Goal: Information Seeking & Learning: Learn about a topic

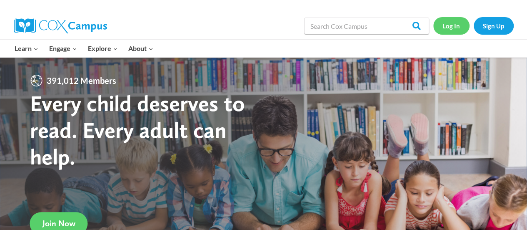
click at [453, 30] on link "Log In" at bounding box center [451, 25] width 36 height 17
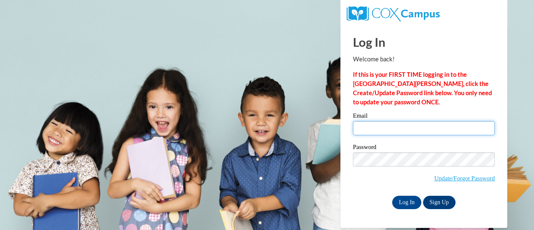
click at [427, 133] on input "Email" at bounding box center [424, 128] width 142 height 14
type input "ckinshaw@highlandschools.org"
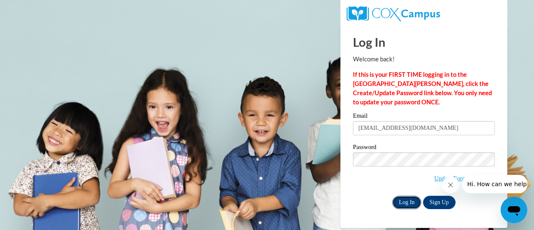
click at [404, 199] on input "Log In" at bounding box center [406, 201] width 29 height 13
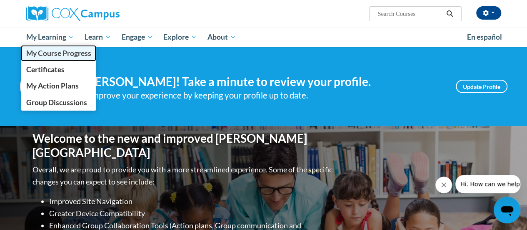
click at [48, 50] on span "My Course Progress" at bounding box center [58, 53] width 65 height 9
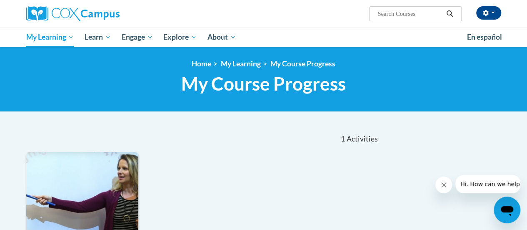
click at [209, 80] on span "My Course Progress" at bounding box center [263, 84] width 165 height 22
click at [211, 85] on span "My Course Progress" at bounding box center [263, 84] width 165 height 22
click at [271, 89] on span "My Course Progress" at bounding box center [263, 84] width 165 height 22
click at [273, 90] on span "My Course Progress" at bounding box center [263, 84] width 165 height 22
click at [296, 131] on div "1 Activities CEUs" at bounding box center [325, 139] width 122 height 26
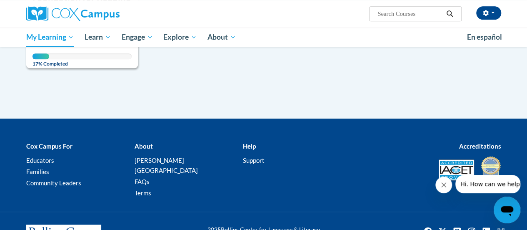
scroll to position [208, 0]
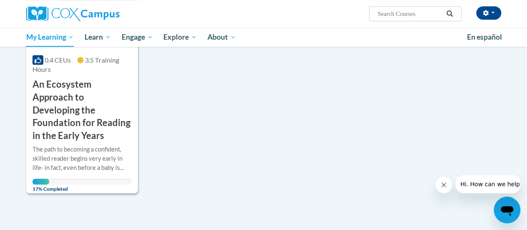
click at [444, 187] on icon "Close message from company" at bounding box center [444, 184] width 7 height 7
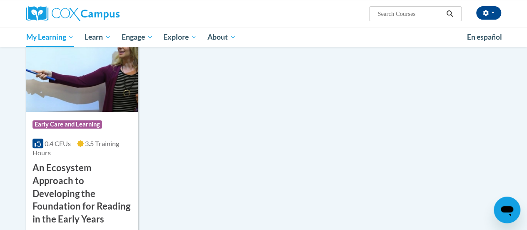
scroll to position [0, 0]
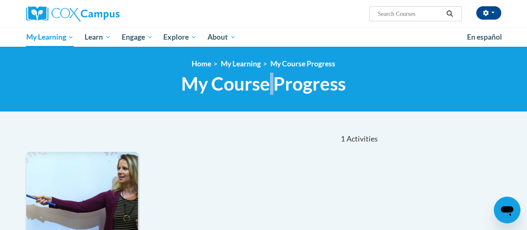
drag, startPoint x: 269, startPoint y: 86, endPoint x: 284, endPoint y: 87, distance: 14.6
click at [278, 86] on span "My Course Progress" at bounding box center [263, 84] width 165 height 22
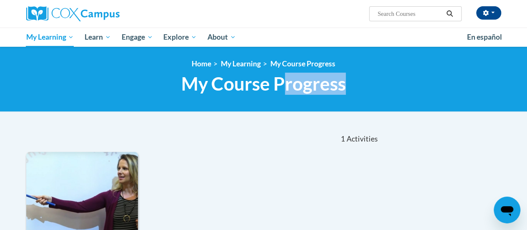
drag, startPoint x: 288, startPoint y: 87, endPoint x: 381, endPoint y: 95, distance: 92.9
click at [381, 95] on div "<en>Home</en><fr>Accueil</fr><de>Zuhause</de><it>Casa</it><es>Casa</es><pt>Casa…" at bounding box center [264, 79] width 488 height 40
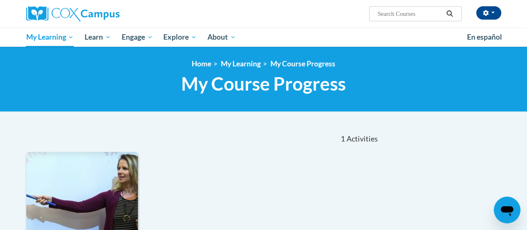
click at [347, 84] on h1 "My Course Progress New Page_My Course Progress" at bounding box center [263, 84] width 475 height 22
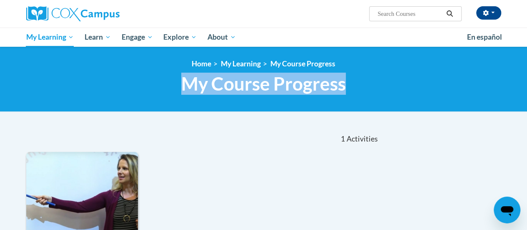
drag, startPoint x: 181, startPoint y: 83, endPoint x: 355, endPoint y: 100, distance: 174.6
click at [355, 100] on div "<en>Home</en><fr>Accueil</fr><de>Zuhause</de><it>Casa</it><es>Casa</es><pt>Casa…" at bounding box center [263, 79] width 527 height 65
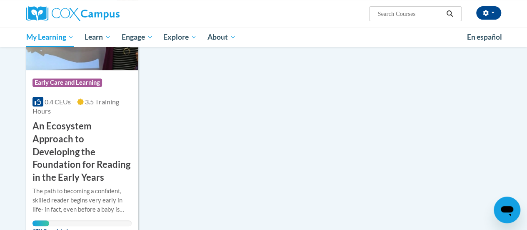
scroll to position [250, 0]
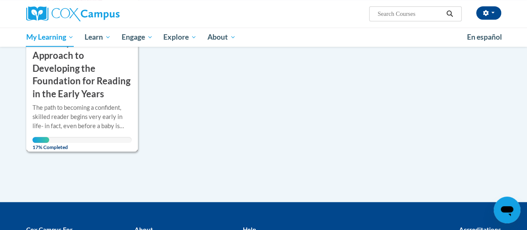
click at [59, 124] on div "The path to becoming a confident, skilled reader begins very early in life- in …" at bounding box center [82, 117] width 99 height 28
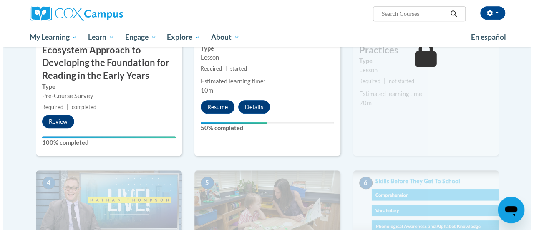
scroll to position [250, 0]
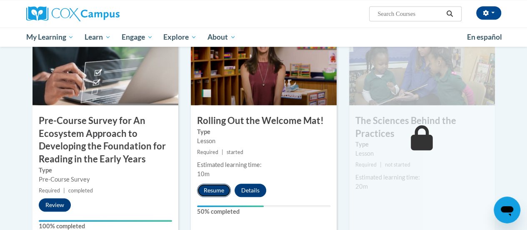
click at [203, 188] on button "Resume" at bounding box center [214, 189] width 34 height 13
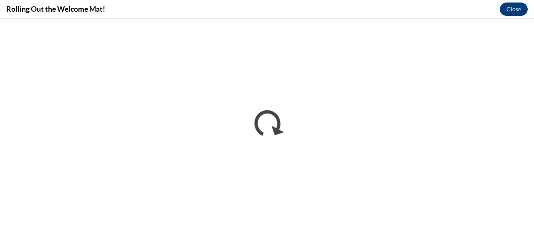
scroll to position [0, 0]
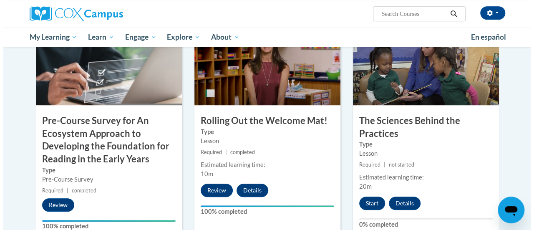
scroll to position [292, 0]
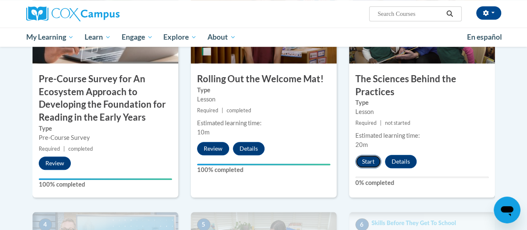
click at [364, 159] on button "Start" at bounding box center [369, 161] width 26 height 13
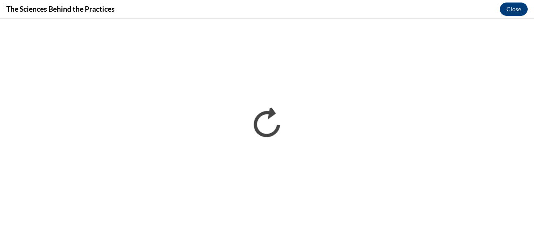
scroll to position [0, 0]
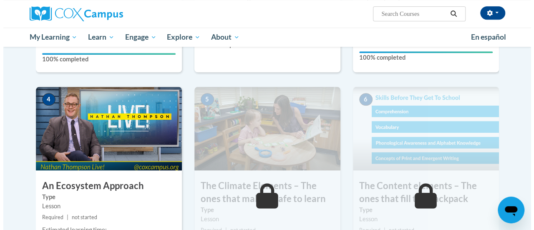
scroll to position [458, 0]
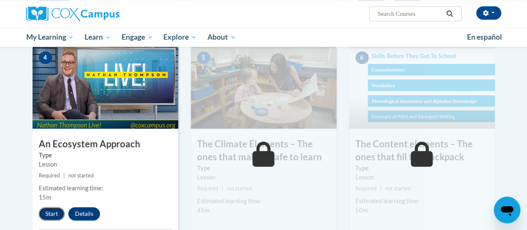
click at [51, 216] on button "Start" at bounding box center [52, 213] width 26 height 13
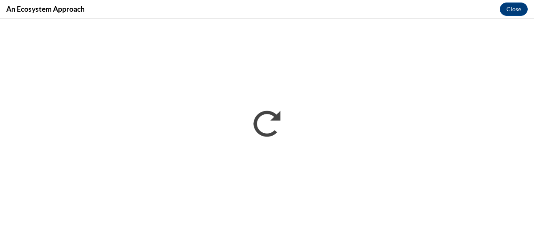
scroll to position [0, 0]
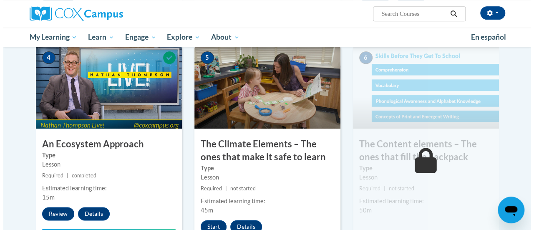
scroll to position [500, 0]
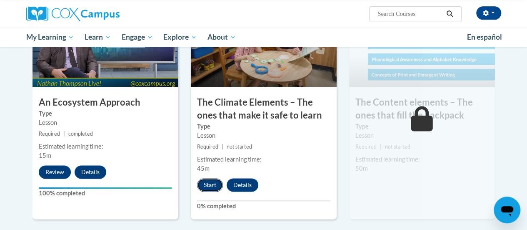
click at [204, 185] on button "Start" at bounding box center [210, 184] width 26 height 13
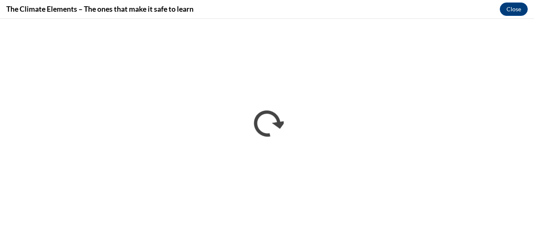
scroll to position [0, 0]
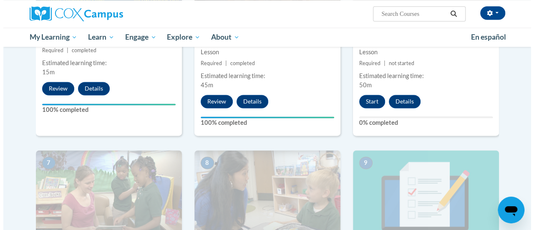
scroll to position [542, 0]
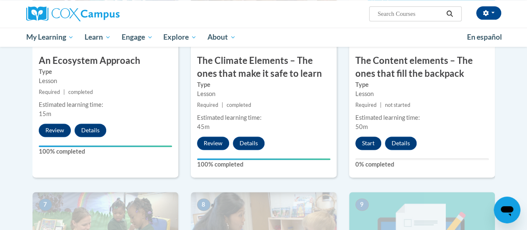
click at [361, 135] on div "6 The Content elements – The ones that fill the backpack Type Lesson Required |…" at bounding box center [422, 69] width 146 height 215
click at [365, 142] on button "Start" at bounding box center [369, 142] width 26 height 13
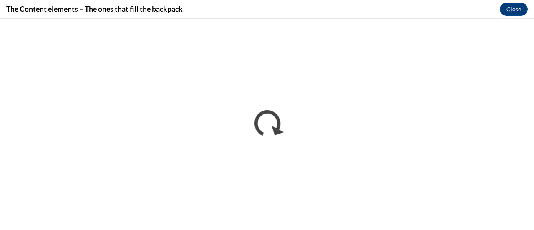
scroll to position [0, 0]
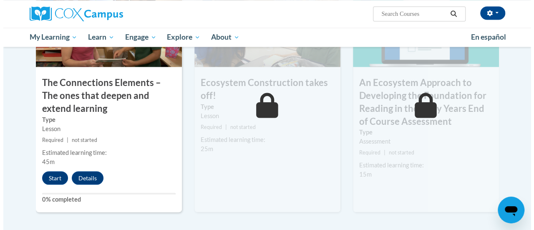
scroll to position [709, 0]
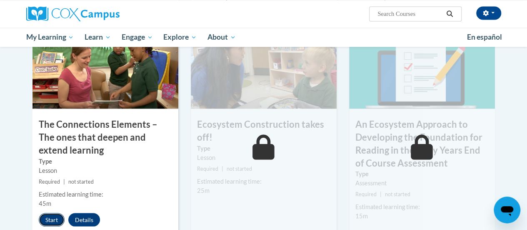
click at [50, 220] on button "Start" at bounding box center [52, 219] width 26 height 13
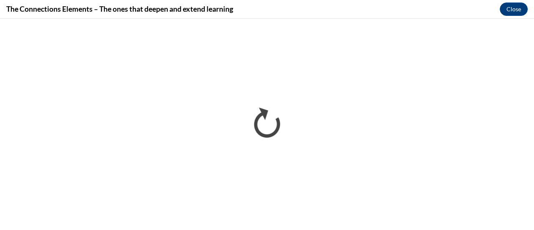
scroll to position [0, 0]
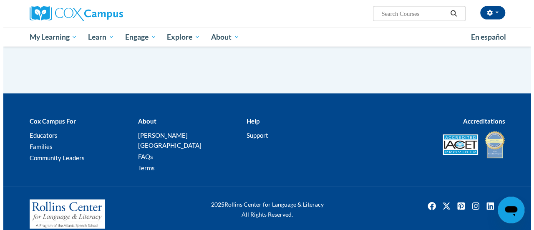
scroll to position [778, 0]
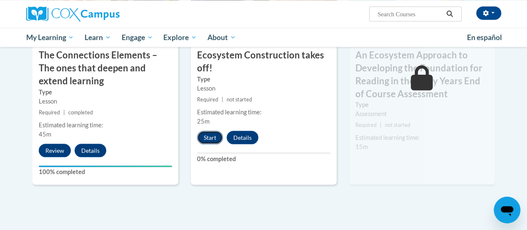
click at [210, 133] on button "Start" at bounding box center [210, 136] width 26 height 13
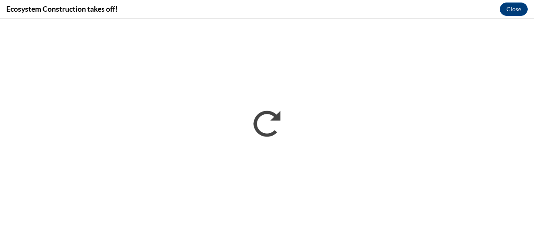
scroll to position [0, 0]
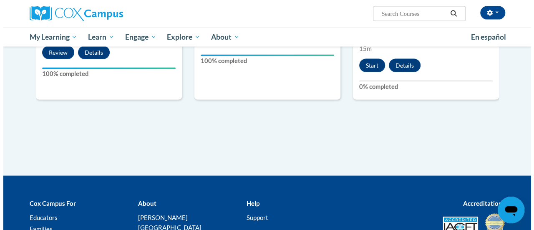
scroll to position [834, 0]
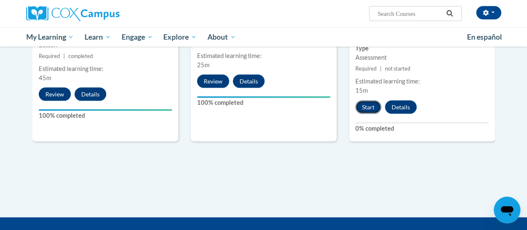
click at [361, 104] on button "Start" at bounding box center [369, 106] width 26 height 13
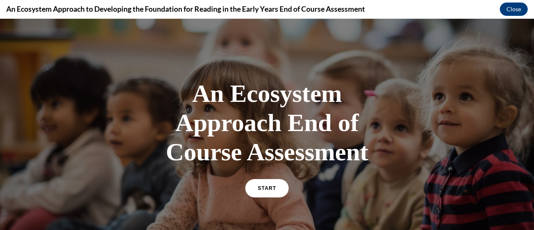
scroll to position [0, 0]
click at [261, 194] on link "START" at bounding box center [266, 187] width 45 height 19
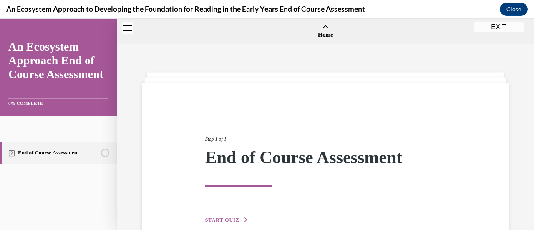
scroll to position [26, 0]
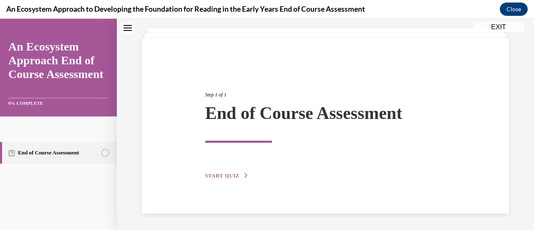
click at [220, 178] on button "START QUIZ" at bounding box center [226, 176] width 43 height 8
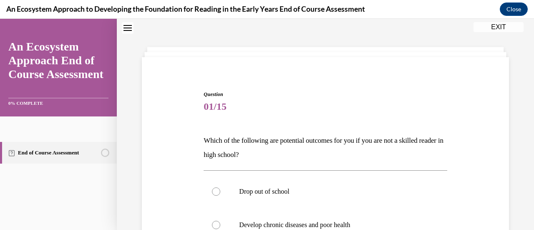
scroll to position [67, 0]
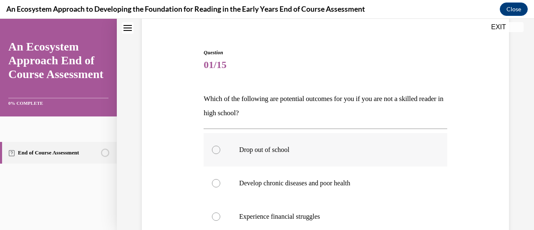
click at [213, 147] on div at bounding box center [216, 149] width 8 height 8
click at [213, 147] on input "Drop out of school" at bounding box center [216, 149] width 8 height 8
radio input "true"
click at [213, 179] on label "Develop chronic diseases and poor health" at bounding box center [324, 182] width 243 height 33
click at [213, 179] on input "Develop chronic diseases and poor health" at bounding box center [216, 183] width 8 height 8
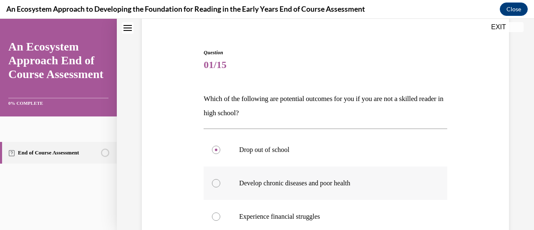
radio input "true"
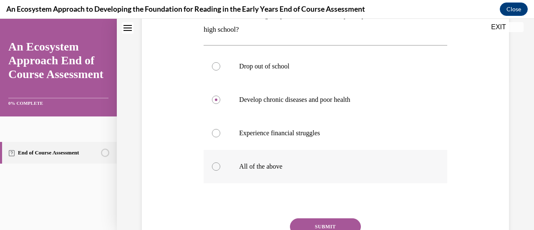
click at [218, 163] on label "All of the above" at bounding box center [324, 166] width 243 height 33
click at [218, 163] on input "All of the above" at bounding box center [216, 166] width 8 height 8
radio input "true"
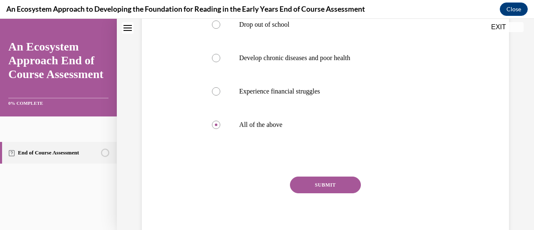
click at [295, 191] on button "SUBMIT" at bounding box center [325, 184] width 71 height 17
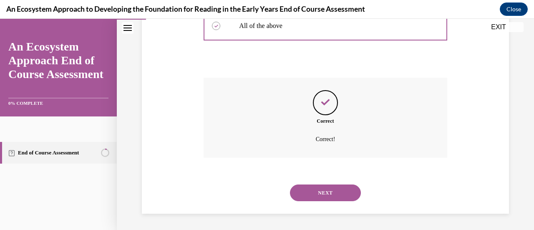
click at [293, 186] on button "NEXT" at bounding box center [325, 192] width 71 height 17
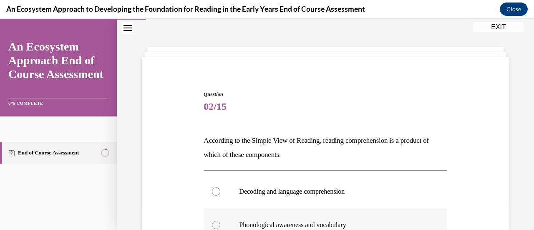
scroll to position [67, 0]
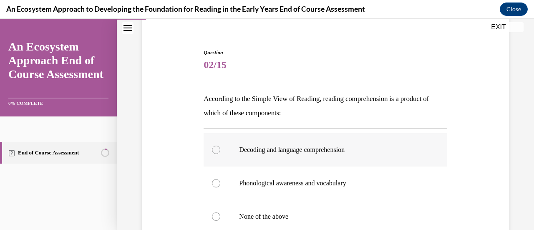
click at [218, 150] on div at bounding box center [216, 149] width 8 height 8
click at [218, 150] on input "Decoding and language comprehension" at bounding box center [216, 149] width 8 height 8
radio input "true"
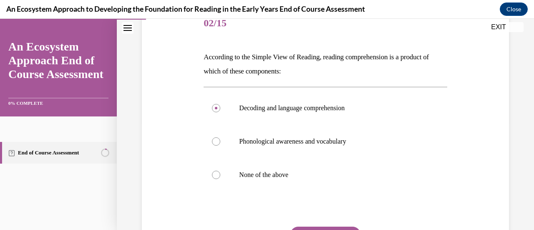
scroll to position [150, 0]
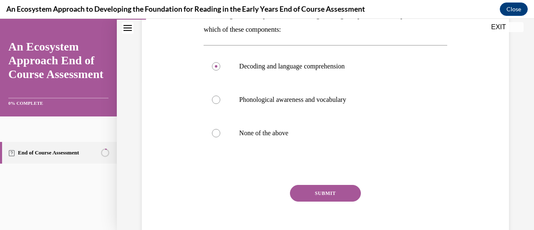
click at [328, 197] on button "SUBMIT" at bounding box center [325, 193] width 71 height 17
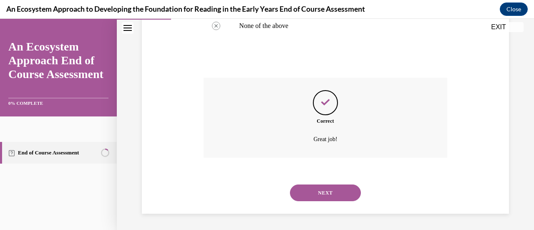
click at [318, 195] on button "NEXT" at bounding box center [325, 192] width 71 height 17
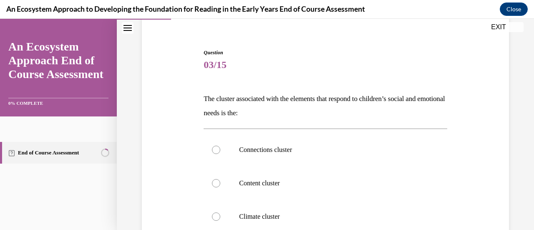
scroll to position [109, 0]
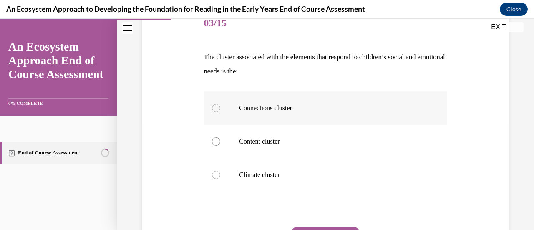
click at [213, 104] on div at bounding box center [216, 108] width 8 height 8
click at [213, 104] on input "Connections cluster" at bounding box center [216, 108] width 8 height 8
radio input "true"
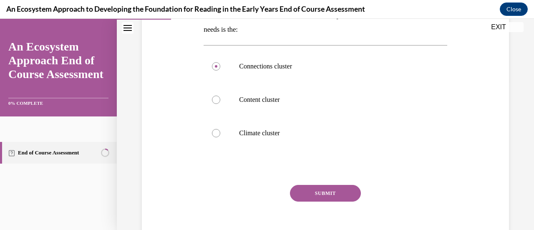
click at [300, 195] on button "SUBMIT" at bounding box center [325, 193] width 71 height 17
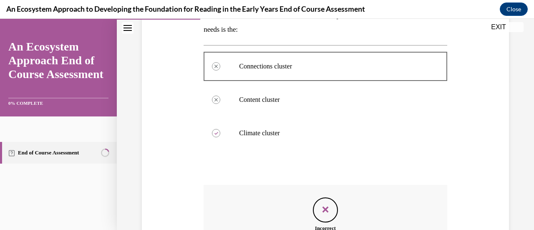
click at [308, 200] on div "Incorrect Not quite. Check out Lesson 3 Step 3 to refresh your memory of this c…" at bounding box center [324, 225] width 243 height 80
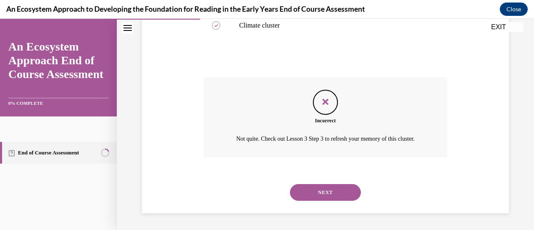
click at [317, 192] on button "NEXT" at bounding box center [325, 192] width 71 height 17
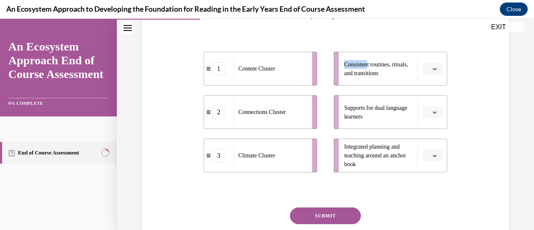
drag, startPoint x: 365, startPoint y: 66, endPoint x: 289, endPoint y: 146, distance: 110.0
click at [289, 146] on div "1 Content Cluster 2 Connections Cluster 3 Climate Cluster Consistent routines, …" at bounding box center [324, 103] width 243 height 137
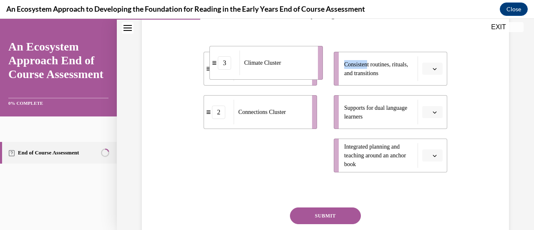
drag, startPoint x: 284, startPoint y: 152, endPoint x: 290, endPoint y: 60, distance: 92.7
click at [290, 60] on div "Climate Cluster" at bounding box center [275, 62] width 73 height 25
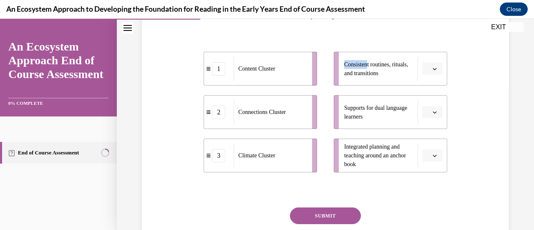
click at [363, 40] on div "1 Content Cluster 2 Connections Cluster 3 Climate Cluster Consistent routines, …" at bounding box center [324, 103] width 243 height 137
drag, startPoint x: 245, startPoint y: 165, endPoint x: 246, endPoint y: 160, distance: 5.2
click at [246, 160] on div "Climate Cluster" at bounding box center [271, 150] width 73 height 25
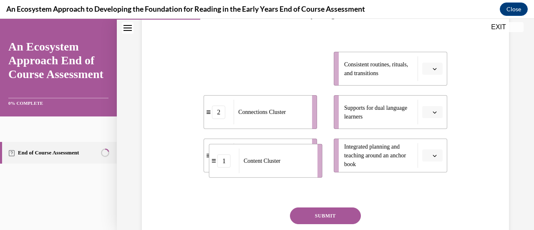
drag, startPoint x: 261, startPoint y: 77, endPoint x: 267, endPoint y: 169, distance: 92.3
click at [267, 169] on div "Content Cluster" at bounding box center [275, 160] width 73 height 25
drag, startPoint x: 290, startPoint y: 68, endPoint x: 287, endPoint y: 155, distance: 86.7
click at [287, 155] on div "Content Cluster" at bounding box center [267, 155] width 73 height 25
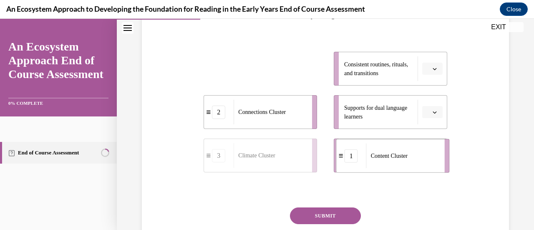
drag, startPoint x: 270, startPoint y: 75, endPoint x: 399, endPoint y: 161, distance: 155.1
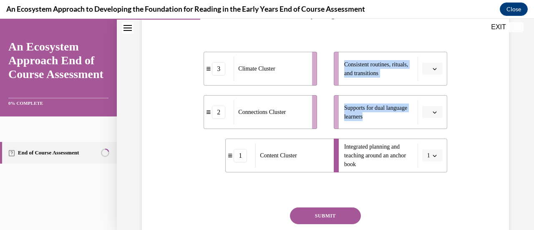
drag, startPoint x: 408, startPoint y: 117, endPoint x: 284, endPoint y: 116, distance: 124.2
click at [284, 116] on div "3 Climate Cluster 2 Connections Cluster 1 Content Cluster Consistent routines, …" at bounding box center [324, 103] width 243 height 137
drag, startPoint x: 285, startPoint y: 116, endPoint x: 289, endPoint y: 116, distance: 4.2
click at [289, 116] on div "Connections Cluster" at bounding box center [269, 112] width 73 height 25
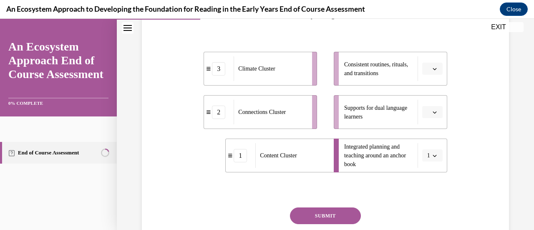
click at [202, 145] on div "Question 04/15 Match these elements to the cluster they belong to … 3 Climate C…" at bounding box center [324, 114] width 247 height 323
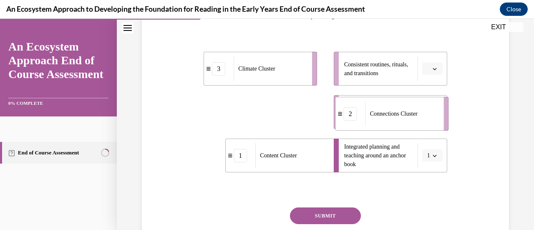
drag, startPoint x: 248, startPoint y: 115, endPoint x: 380, endPoint y: 117, distance: 131.3
click at [380, 117] on span "Connections Cluster" at bounding box center [394, 113] width 48 height 9
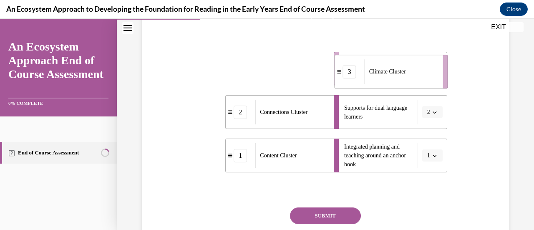
drag, startPoint x: 246, startPoint y: 64, endPoint x: 377, endPoint y: 65, distance: 130.9
click at [377, 65] on div "Climate Cluster" at bounding box center [400, 71] width 73 height 25
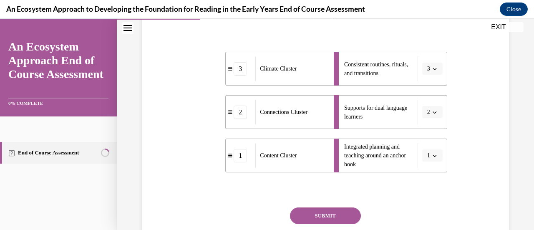
click at [320, 219] on button "SUBMIT" at bounding box center [325, 215] width 71 height 17
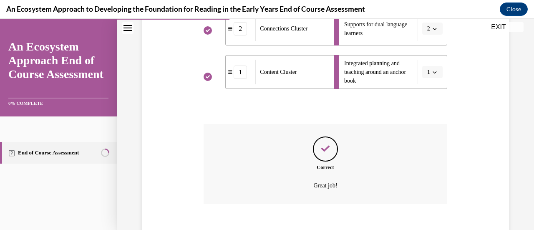
scroll to position [280, 0]
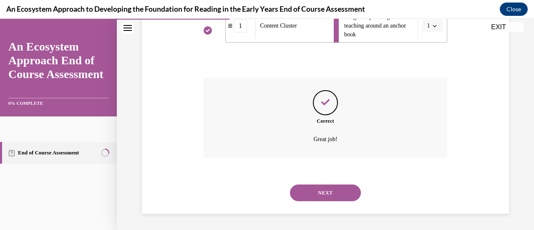
click at [333, 183] on div "NEXT" at bounding box center [324, 192] width 243 height 33
click at [306, 192] on button "NEXT" at bounding box center [325, 192] width 71 height 17
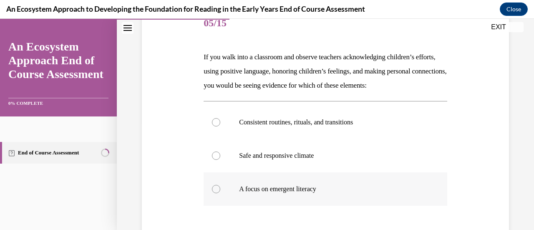
scroll to position [150, 0]
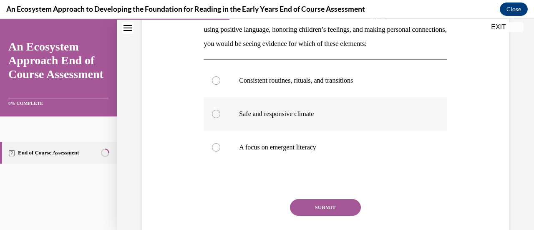
click at [217, 118] on div at bounding box center [216, 114] width 8 height 8
click at [217, 118] on input "Safe and responsive climate" at bounding box center [216, 114] width 8 height 8
radio input "true"
click at [318, 215] on button "SUBMIT" at bounding box center [325, 207] width 71 height 17
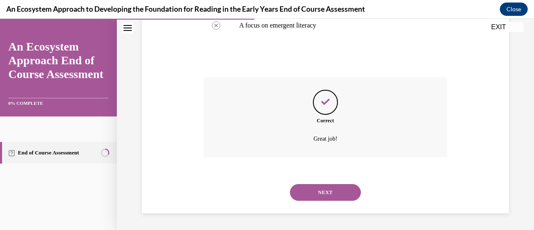
click at [315, 185] on button "NEXT" at bounding box center [325, 192] width 71 height 17
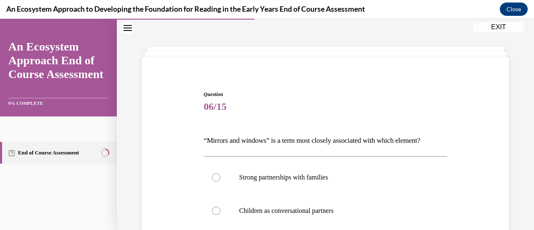
scroll to position [67, 0]
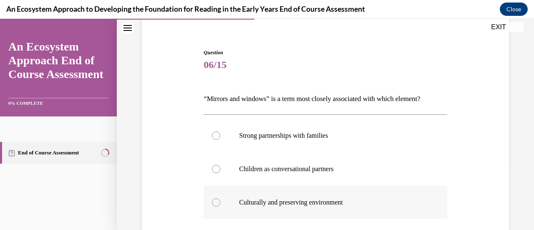
click at [218, 198] on label "Culturally and preserving environment" at bounding box center [324, 201] width 243 height 33
click at [218, 198] on input "Culturally and preserving environment" at bounding box center [216, 202] width 8 height 8
radio input "true"
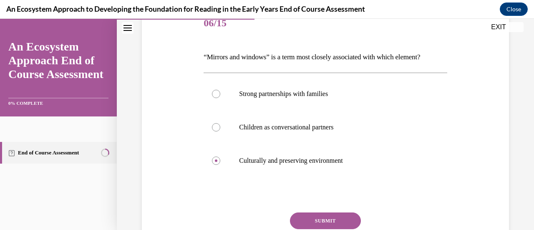
scroll to position [150, 0]
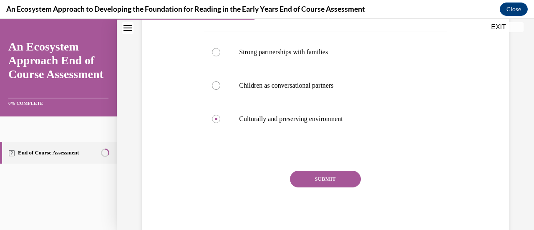
click at [305, 176] on button "SUBMIT" at bounding box center [325, 178] width 71 height 17
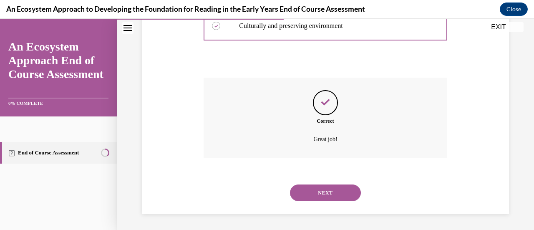
click at [308, 193] on button "NEXT" at bounding box center [325, 192] width 71 height 17
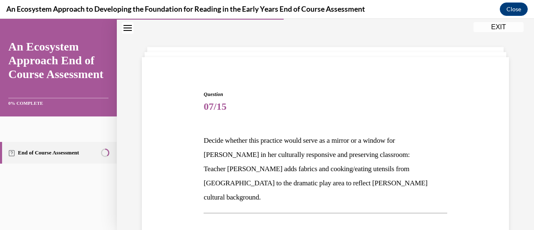
scroll to position [109, 0]
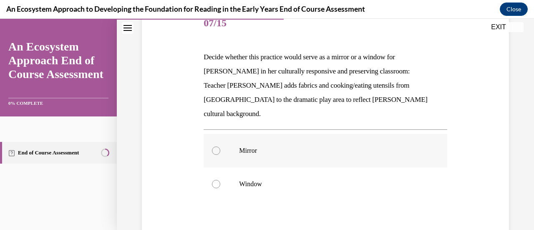
click at [213, 146] on div at bounding box center [216, 150] width 8 height 8
click at [213, 146] on input "Mirror" at bounding box center [216, 150] width 8 height 8
radio input "true"
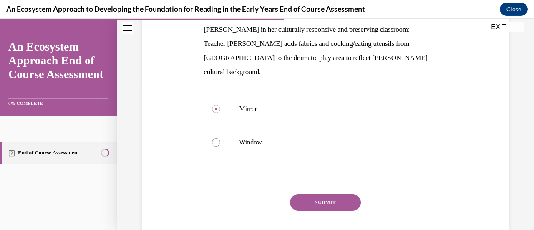
click at [318, 194] on button "SUBMIT" at bounding box center [325, 202] width 71 height 17
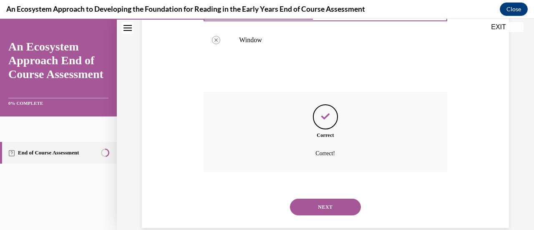
click at [318, 198] on button "NEXT" at bounding box center [325, 206] width 71 height 17
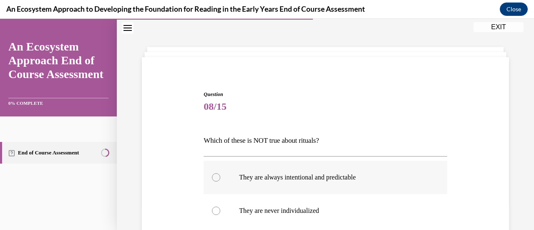
click at [217, 174] on div at bounding box center [216, 177] width 8 height 8
click at [217, 174] on input "They are always intentional and predictable" at bounding box center [216, 177] width 8 height 8
radio input "true"
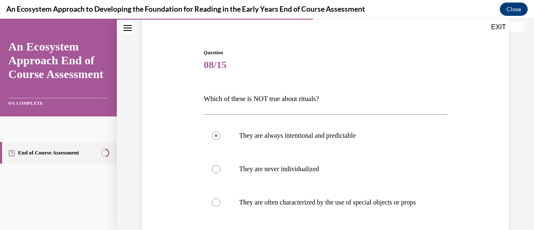
scroll to position [109, 0]
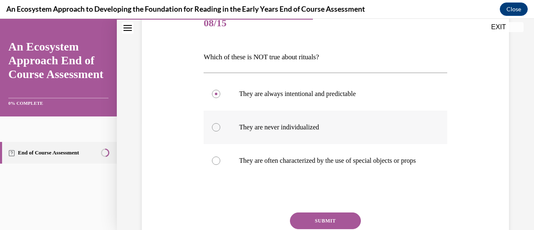
click at [218, 123] on label "They are never individualized" at bounding box center [324, 126] width 243 height 33
click at [218, 123] on input "They are never individualized" at bounding box center [216, 127] width 8 height 8
radio input "true"
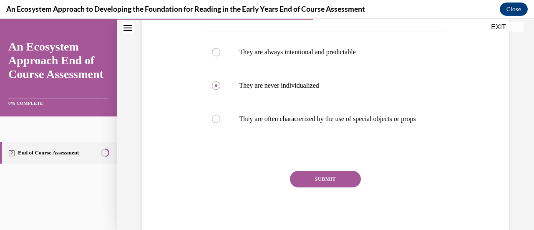
click at [308, 187] on button "SUBMIT" at bounding box center [325, 178] width 71 height 17
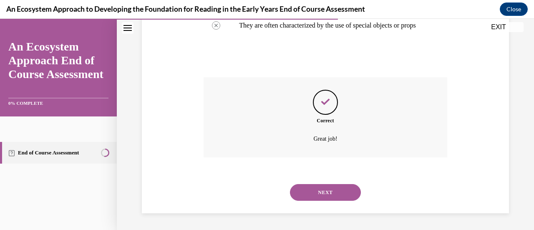
click at [308, 191] on button "NEXT" at bounding box center [325, 192] width 71 height 17
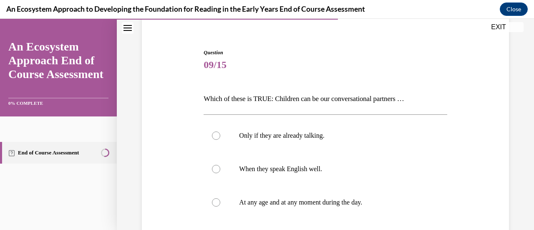
scroll to position [109, 0]
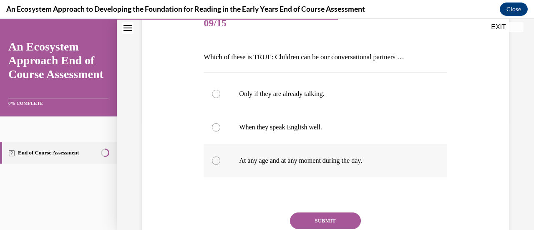
click at [218, 160] on div at bounding box center [216, 160] width 8 height 8
click at [218, 160] on input "At any age and at any moment during the day." at bounding box center [216, 160] width 8 height 8
radio input "true"
click at [339, 225] on button "SUBMIT" at bounding box center [325, 220] width 71 height 17
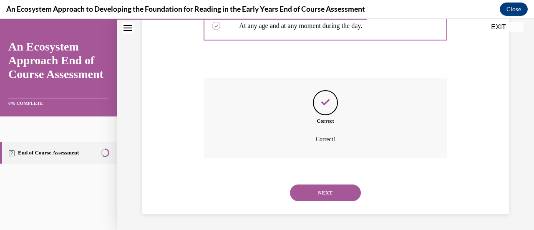
click at [309, 193] on button "NEXT" at bounding box center [325, 192] width 71 height 17
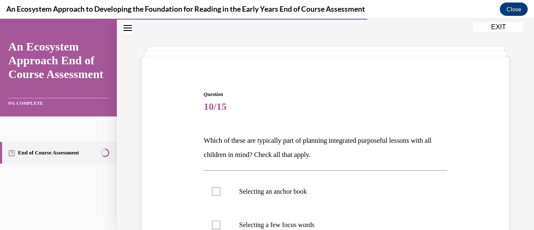
scroll to position [67, 0]
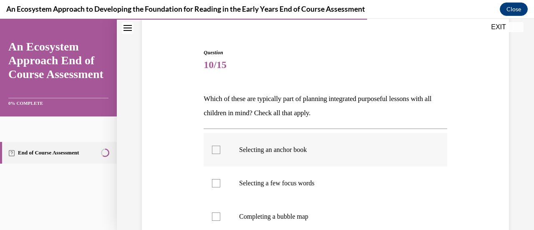
click at [224, 149] on label "Selecting an anchor book" at bounding box center [324, 149] width 243 height 33
click at [220, 149] on input "Selecting an anchor book" at bounding box center [216, 149] width 8 height 8
checkbox input "true"
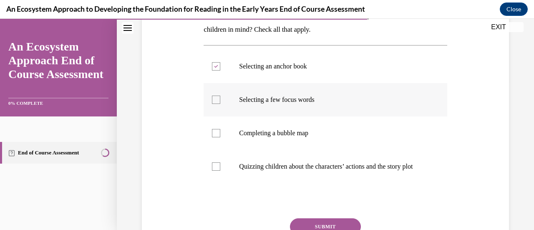
click at [218, 101] on div at bounding box center [216, 99] width 8 height 8
click at [218, 101] on input "Selecting a few focus words" at bounding box center [216, 99] width 8 height 8
checkbox input "true"
click at [214, 131] on div at bounding box center [216, 133] width 8 height 8
click at [214, 131] on input "Completing a bubble map" at bounding box center [216, 133] width 8 height 8
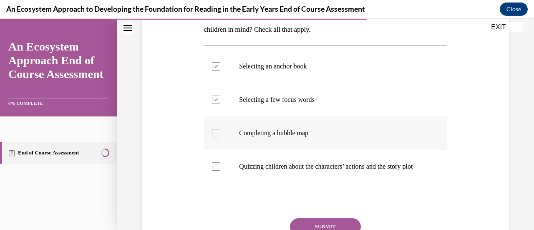
checkbox input "true"
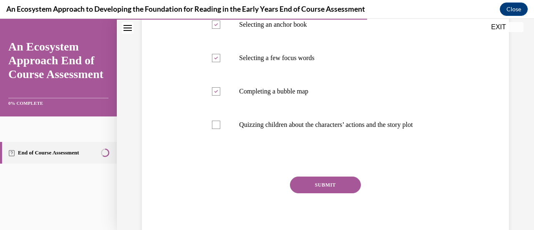
click at [305, 193] on button "SUBMIT" at bounding box center [325, 184] width 71 height 17
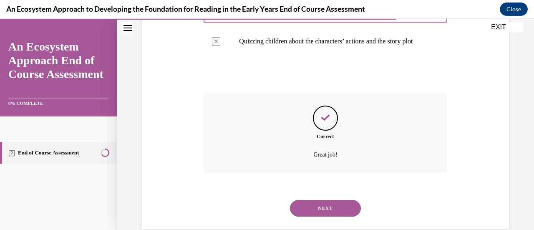
click at [306, 210] on button "NEXT" at bounding box center [325, 208] width 71 height 17
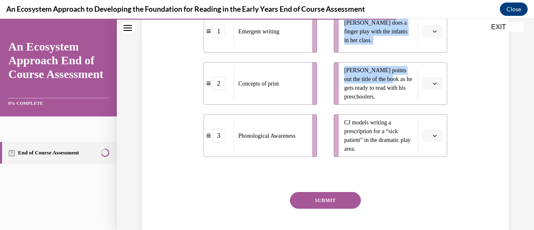
drag, startPoint x: 388, startPoint y: 96, endPoint x: 268, endPoint y: 96, distance: 120.9
click at [268, 96] on div "1 Emergent writing 2 Concepts of print 3 Phonological Awareness Lulu does a fin…" at bounding box center [324, 74] width 243 height 163
click at [231, 90] on div "2" at bounding box center [219, 83] width 30 height 13
click at [180, 94] on div "Question 11/15 Match these teacher-planned activities to the emergent literacy …" at bounding box center [325, 79] width 371 height 361
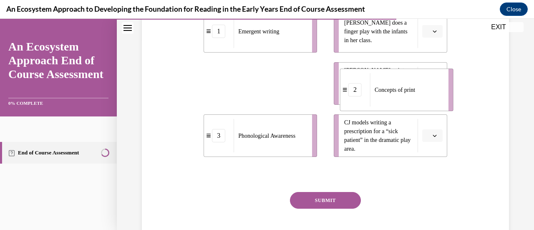
drag, startPoint x: 253, startPoint y: 100, endPoint x: 382, endPoint y: 105, distance: 129.3
click at [382, 94] on span "Concepts of print" at bounding box center [394, 89] width 40 height 9
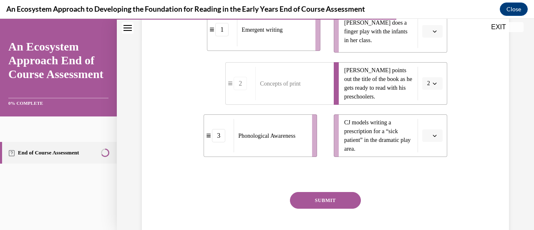
scroll to position [190, 0]
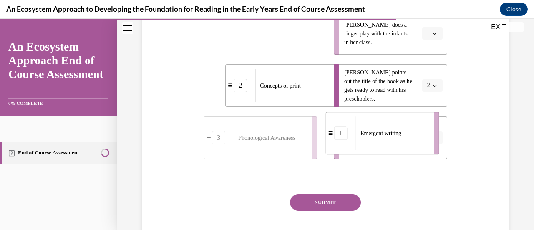
drag, startPoint x: 263, startPoint y: 44, endPoint x: 382, endPoint y: 145, distance: 156.1
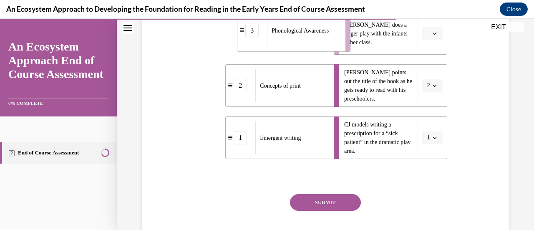
drag, startPoint x: 297, startPoint y: 55, endPoint x: 335, endPoint y: 51, distance: 38.1
click at [335, 47] on div "Phonological Awareness" at bounding box center [303, 30] width 73 height 33
click at [312, 210] on button "SUBMIT" at bounding box center [325, 202] width 71 height 17
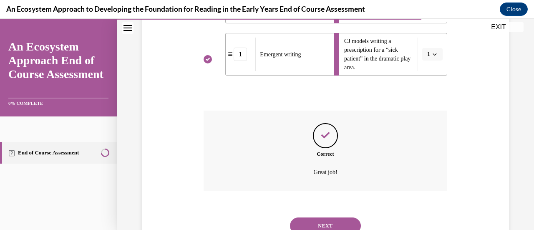
scroll to position [321, 0]
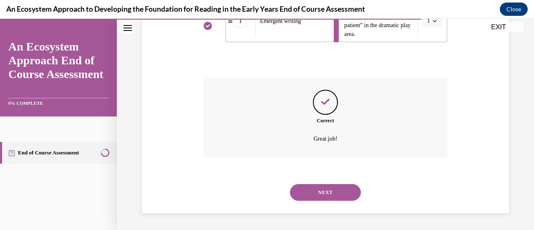
click at [316, 193] on button "NEXT" at bounding box center [325, 192] width 71 height 17
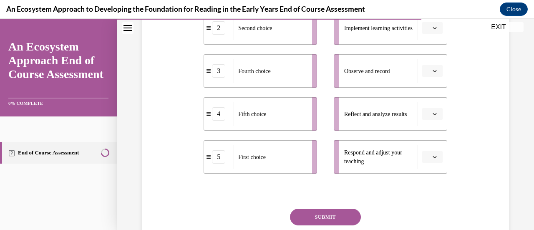
scroll to position [192, 0]
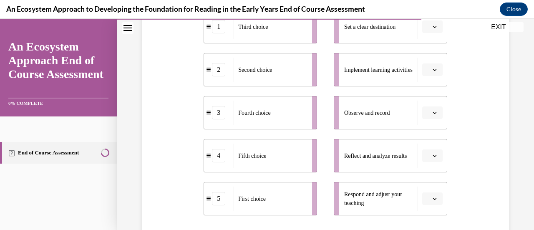
click at [432, 114] on icon "button" at bounding box center [434, 112] width 4 height 4
click at [428, 148] on div "1" at bounding box center [425, 147] width 20 height 17
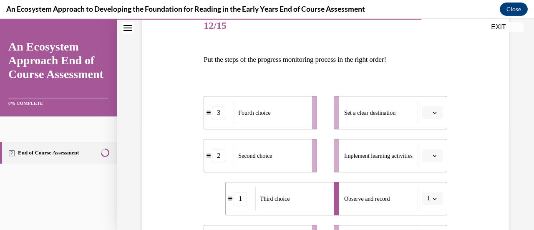
click at [426, 158] on button "button" at bounding box center [432, 155] width 20 height 13
click at [428, 83] on div "2" at bounding box center [425, 86] width 20 height 17
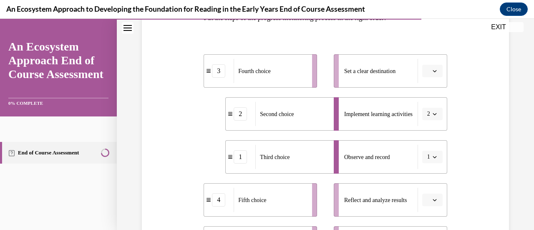
scroll to position [190, 0]
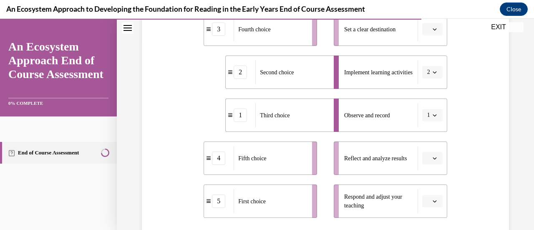
click at [428, 33] on button "button" at bounding box center [432, 29] width 20 height 13
click at [425, 94] on div "3" at bounding box center [425, 97] width 20 height 17
click at [436, 157] on button "button" at bounding box center [432, 158] width 20 height 13
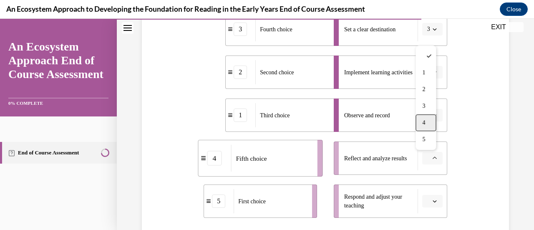
click at [430, 127] on div "4" at bounding box center [425, 122] width 20 height 17
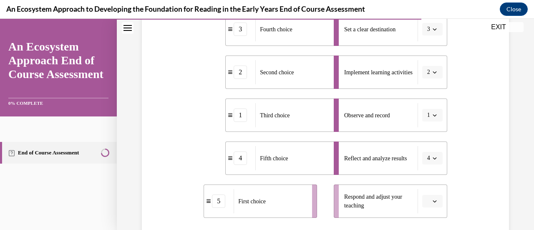
click at [431, 201] on span "button" at bounding box center [434, 201] width 6 height 6
click at [426, 180] on div "5" at bounding box center [425, 182] width 20 height 17
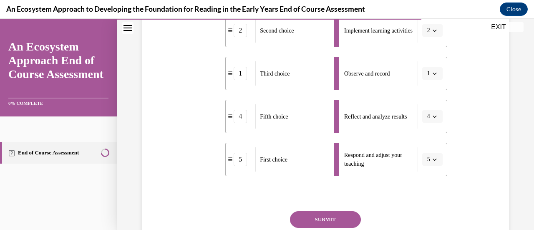
scroll to position [272, 0]
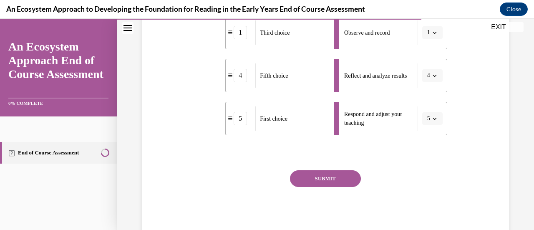
click at [325, 177] on button "SUBMIT" at bounding box center [325, 178] width 71 height 17
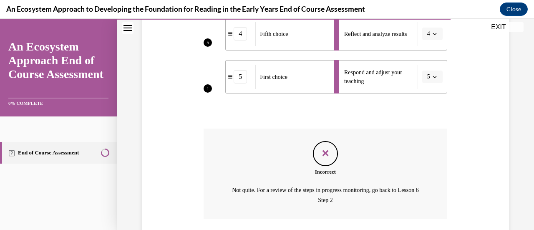
scroll to position [356, 0]
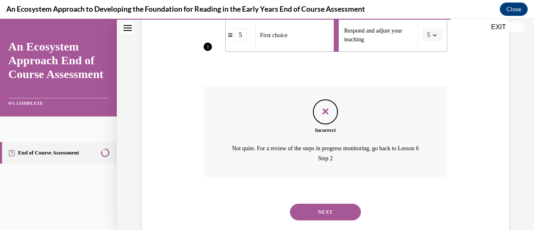
click at [332, 212] on button "NEXT" at bounding box center [325, 211] width 71 height 17
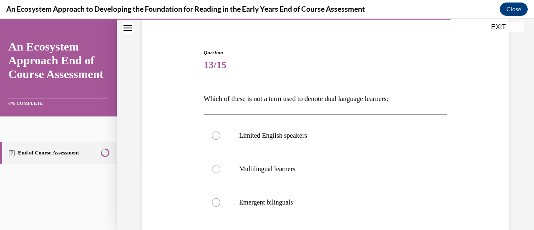
scroll to position [109, 0]
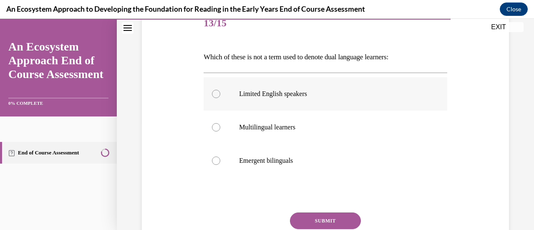
click at [212, 91] on div at bounding box center [216, 94] width 8 height 8
click at [212, 91] on input "Limited English speakers" at bounding box center [216, 94] width 8 height 8
radio input "true"
click at [304, 220] on button "SUBMIT" at bounding box center [325, 220] width 71 height 17
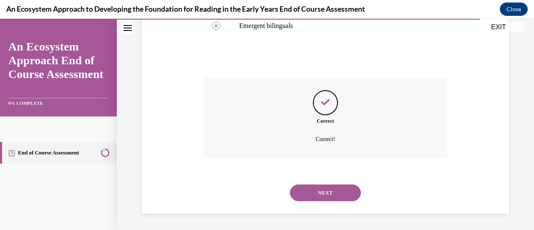
click at [321, 197] on button "NEXT" at bounding box center [325, 192] width 71 height 17
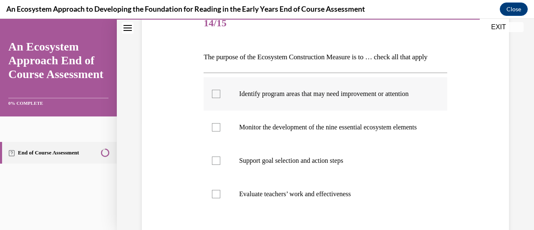
click at [223, 108] on label "Identify program areas that may need improvement or attention" at bounding box center [324, 93] width 243 height 33
click at [220, 98] on input "Identify program areas that may need improvement or attention" at bounding box center [216, 94] width 8 height 8
checkbox input "true"
click at [215, 131] on div at bounding box center [216, 127] width 8 height 8
click at [215, 131] on input "Monitor the development of the nine essential ecosystem elements" at bounding box center [216, 127] width 8 height 8
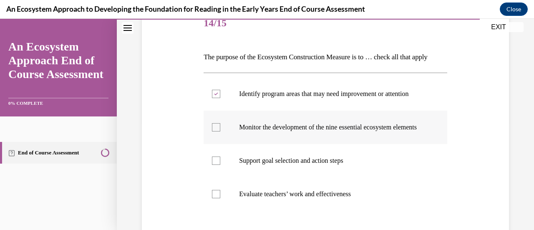
checkbox input "true"
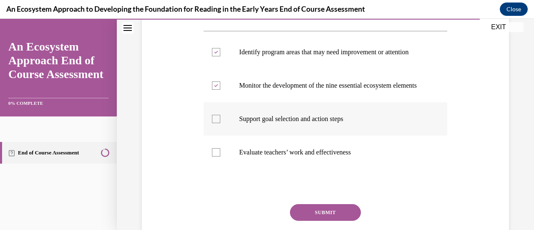
click at [228, 135] on label "Support goal selection and action steps" at bounding box center [324, 118] width 243 height 33
click at [220, 123] on input "Support goal selection and action steps" at bounding box center [216, 119] width 8 height 8
checkbox input "true"
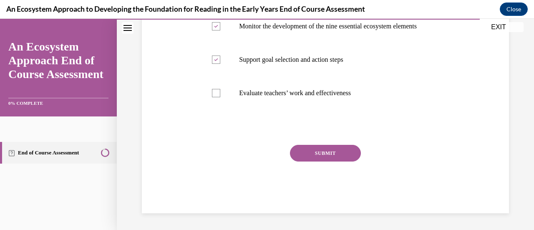
click at [306, 161] on button "SUBMIT" at bounding box center [325, 153] width 71 height 17
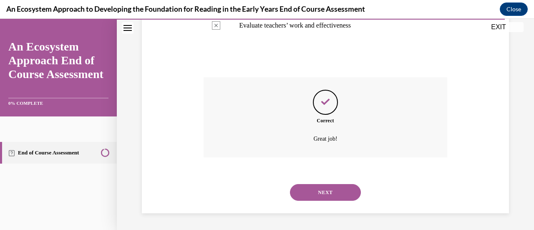
click at [308, 193] on button "NEXT" at bounding box center [325, 192] width 71 height 17
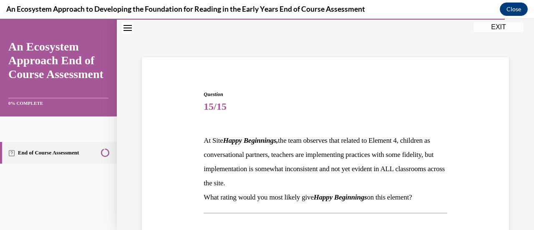
scroll to position [109, 0]
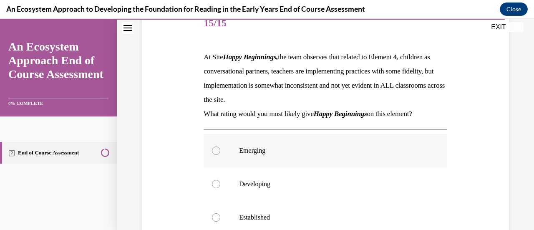
click at [212, 152] on div at bounding box center [216, 150] width 8 height 8
click at [212, 152] on input "Emerging" at bounding box center [216, 150] width 8 height 8
radio input "true"
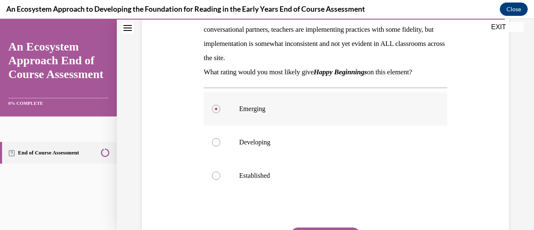
scroll to position [192, 0]
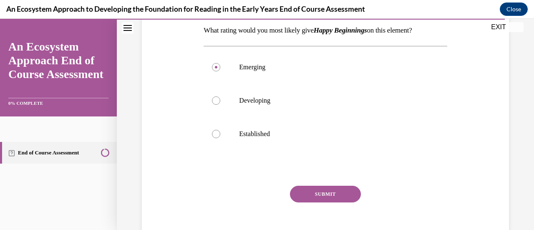
click at [302, 197] on button "SUBMIT" at bounding box center [325, 193] width 71 height 17
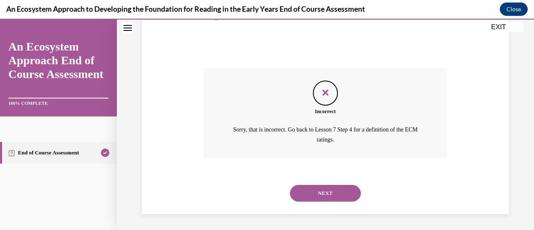
click at [312, 196] on button "NEXT" at bounding box center [325, 193] width 71 height 17
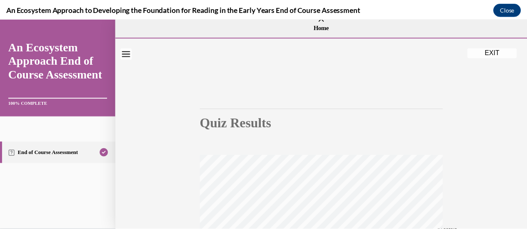
scroll to position [0, 0]
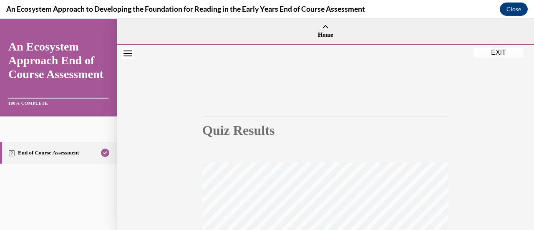
click at [493, 52] on button "EXIT" at bounding box center [498, 53] width 50 height 10
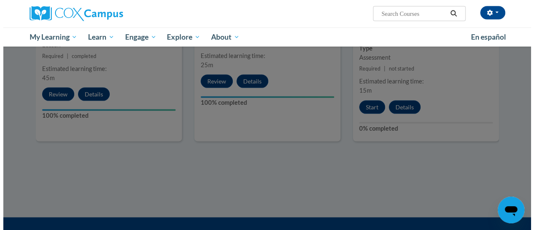
scroll to position [875, 0]
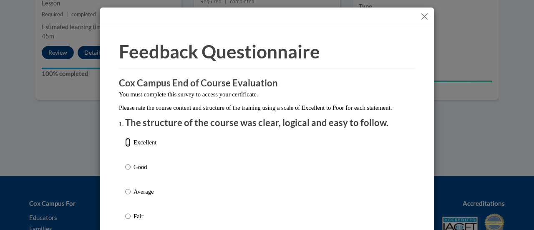
click at [125, 147] on input "Excellent" at bounding box center [127, 142] width 5 height 9
radio input "true"
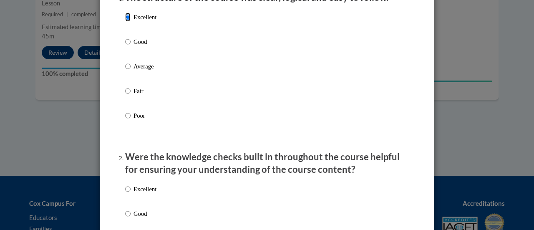
scroll to position [167, 0]
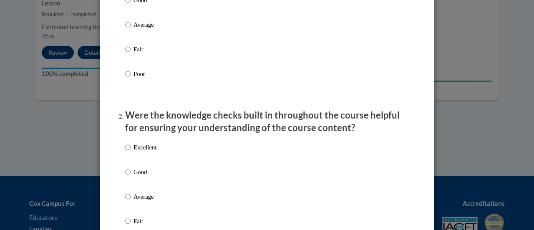
click at [133, 152] on p "Excellent" at bounding box center [144, 147] width 23 height 9
click at [130, 152] on input "Excellent" at bounding box center [127, 147] width 5 height 9
radio input "true"
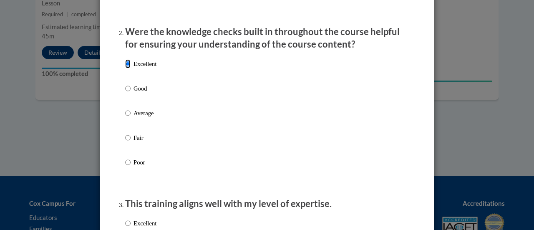
scroll to position [292, 0]
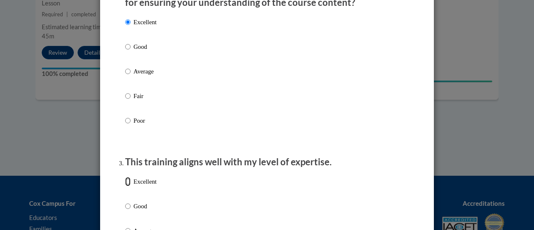
click at [125, 186] on input "Excellent" at bounding box center [127, 181] width 5 height 9
radio input "true"
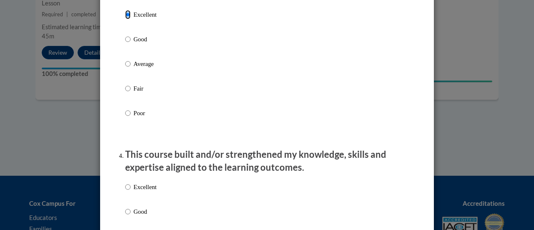
scroll to position [500, 0]
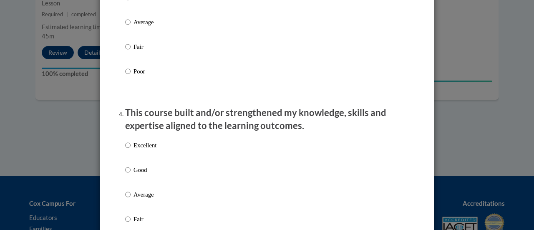
click at [128, 153] on label "Excellent" at bounding box center [140, 151] width 31 height 23
click at [128, 150] on input "Excellent" at bounding box center [127, 144] width 5 height 9
radio input "true"
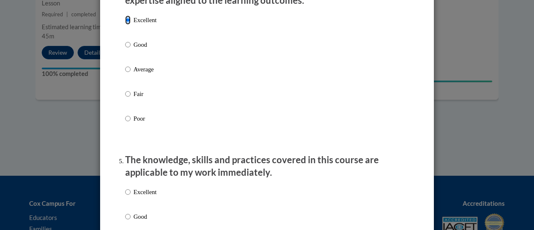
scroll to position [667, 0]
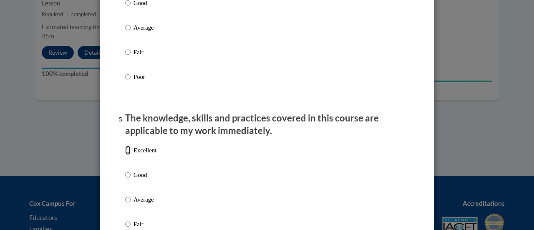
click at [126, 155] on input "Excellent" at bounding box center [127, 149] width 5 height 9
radio input "true"
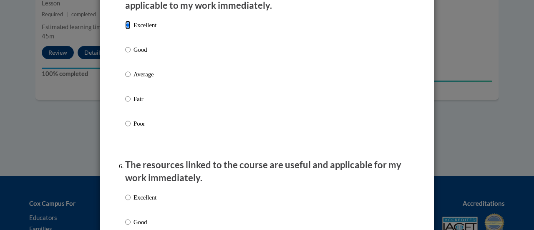
scroll to position [834, 0]
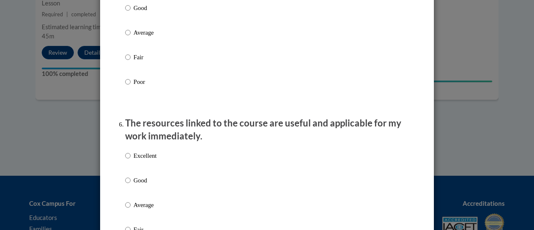
click at [127, 186] on label "Good" at bounding box center [140, 186] width 31 height 23
click at [127, 185] on input "Good" at bounding box center [127, 179] width 5 height 9
radio input "true"
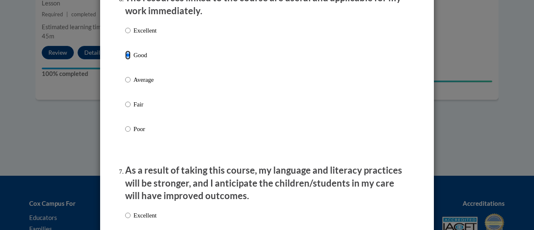
scroll to position [1000, 0]
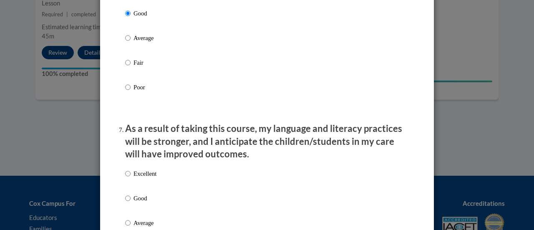
click at [128, 178] on label "Excellent" at bounding box center [140, 180] width 31 height 23
click at [128, 178] on input "Excellent" at bounding box center [127, 173] width 5 height 9
radio input "true"
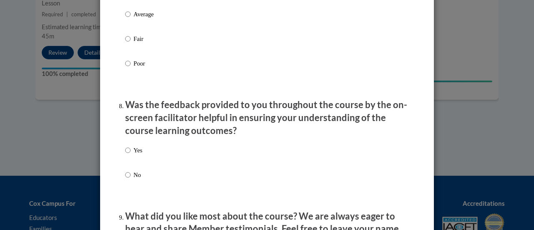
scroll to position [1250, 0]
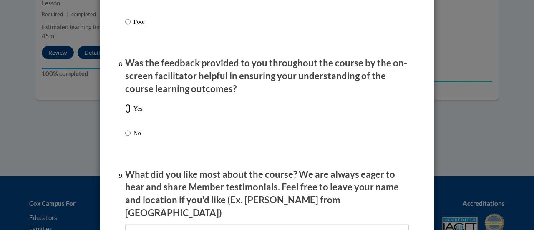
click at [125, 113] on input "Yes" at bounding box center [127, 108] width 5 height 9
radio input "true"
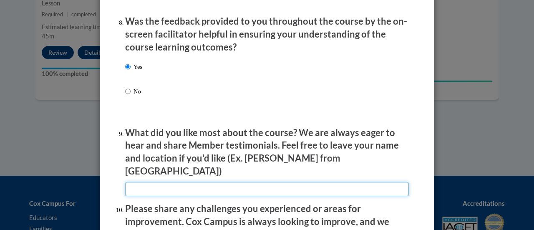
click at [202, 183] on input "textbox" at bounding box center [266, 189] width 283 height 14
type input "v"
type input "V"
type input "r"
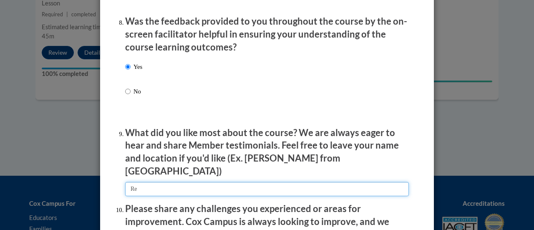
type input "R"
type input "The example videos"
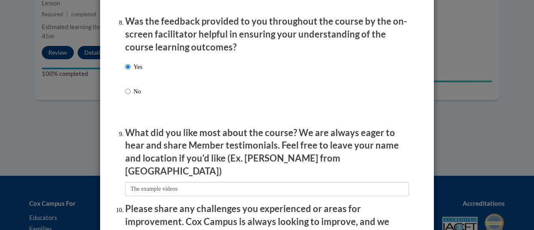
drag, startPoint x: 202, startPoint y: 190, endPoint x: 200, endPoint y: 199, distance: 8.9
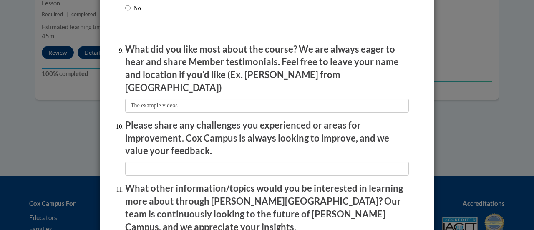
scroll to position [1417, 0]
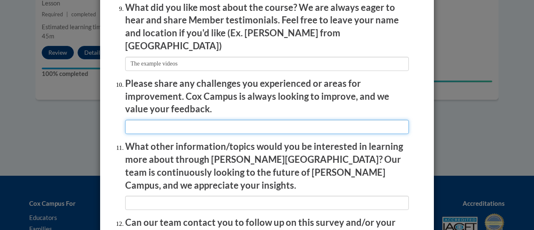
click at [241, 120] on input "textbox" at bounding box center [266, 127] width 283 height 14
type input "It was a great course!"
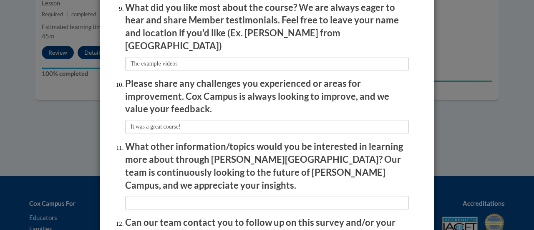
click at [241, 143] on p "What other information/topics would you be interested in learning more about th…" at bounding box center [266, 165] width 283 height 51
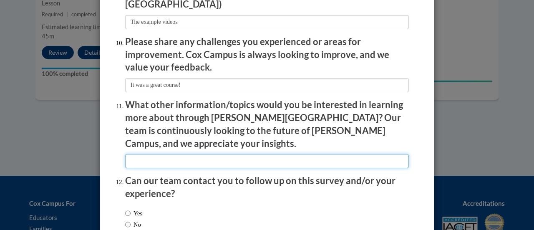
click at [238, 154] on input "textbox" at bounding box center [266, 161] width 283 height 14
type input "n/a"
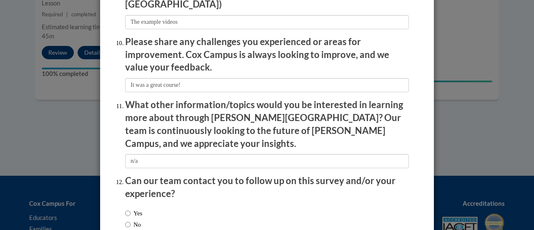
click at [232, 174] on p "Can our team contact you to follow up on this survey and/or your experience?" at bounding box center [266, 187] width 283 height 26
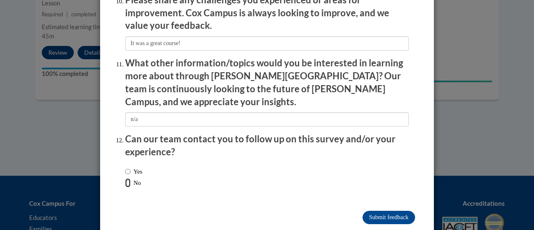
click at [126, 178] on input "No" at bounding box center [127, 182] width 5 height 9
radio input "true"
click at [381, 210] on input "Submit feedback" at bounding box center [388, 216] width 53 height 13
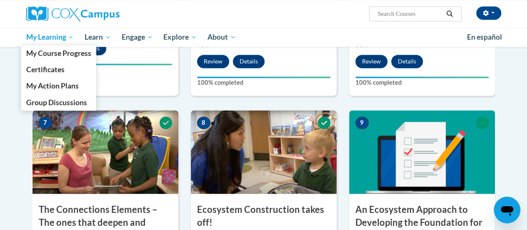
scroll to position [540, 0]
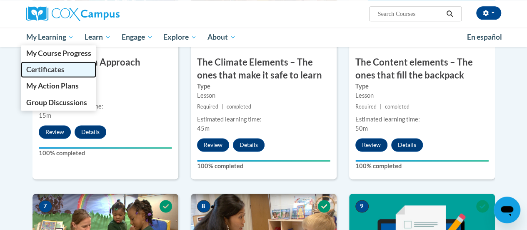
click at [37, 68] on span "Certificates" at bounding box center [45, 69] width 38 height 9
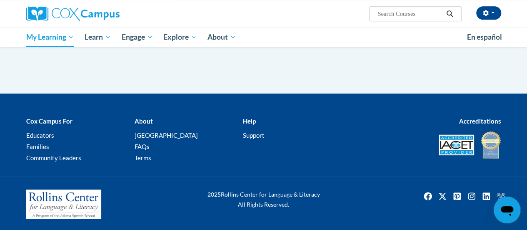
scroll to position [158, 0]
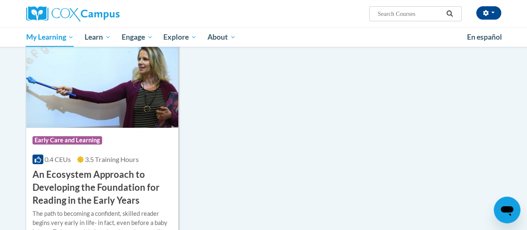
click at [101, 177] on h3 "An Ecosystem Approach to Developing the Foundation for Reading in the Early Yea…" at bounding box center [103, 187] width 140 height 38
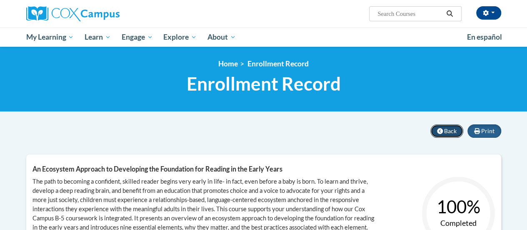
click at [450, 130] on span "Back" at bounding box center [450, 130] width 13 height 7
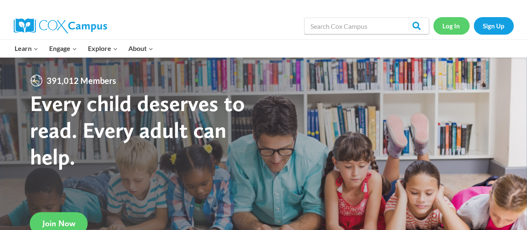
click at [456, 26] on link "Log In" at bounding box center [451, 25] width 36 height 17
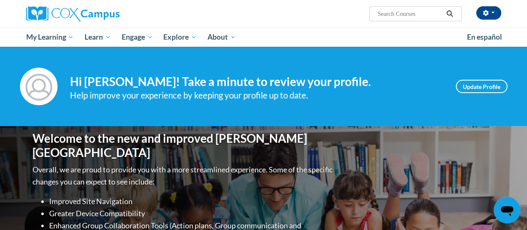
click at [417, 15] on input "Search..." at bounding box center [410, 14] width 67 height 10
type input "phonological awareness"
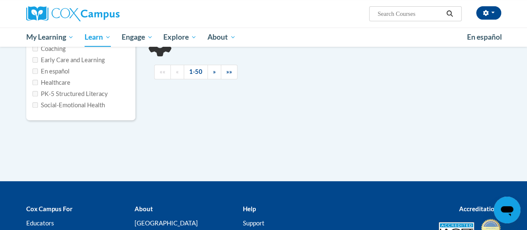
type input "phonological awareness"
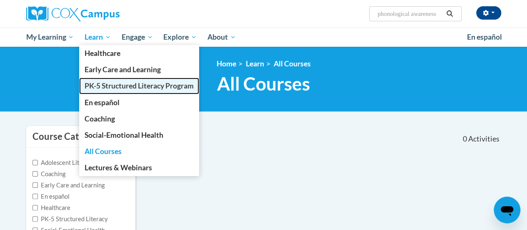
click at [111, 81] on span "PK-5 Structured Literacy Program" at bounding box center [139, 85] width 109 height 9
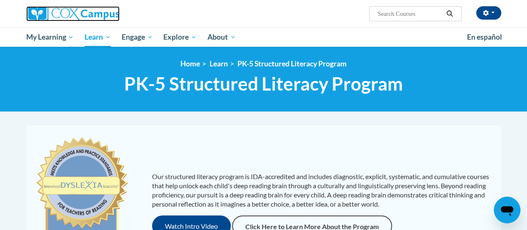
click at [71, 15] on img at bounding box center [72, 13] width 93 height 15
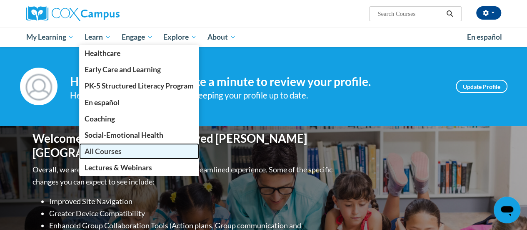
click at [92, 148] on span "All Courses" at bounding box center [103, 151] width 37 height 9
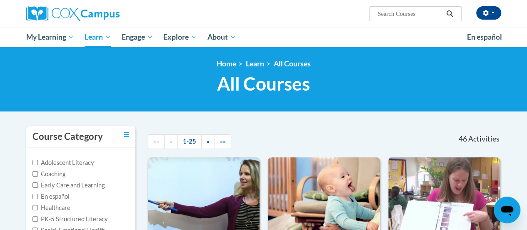
click at [424, 14] on input "Search..." at bounding box center [410, 14] width 67 height 10
type input "ecosystem"
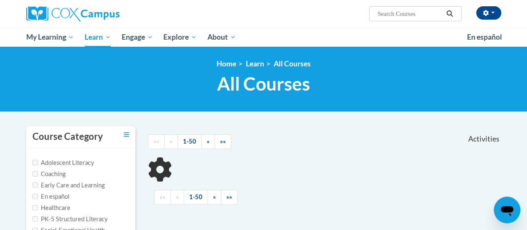
scroll to position [83, 0]
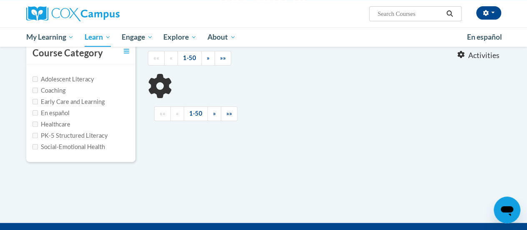
type input "ecosystem"
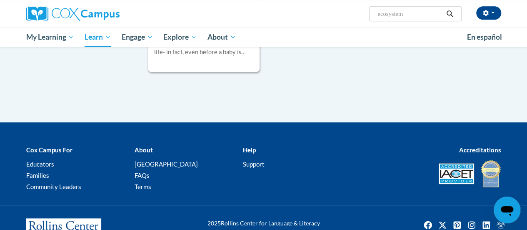
scroll to position [0, 0]
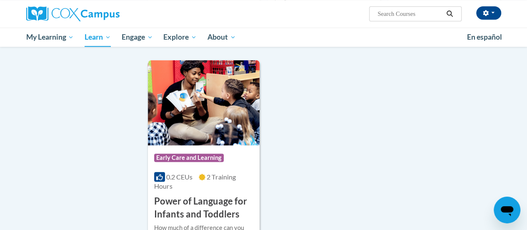
scroll to position [2042, 0]
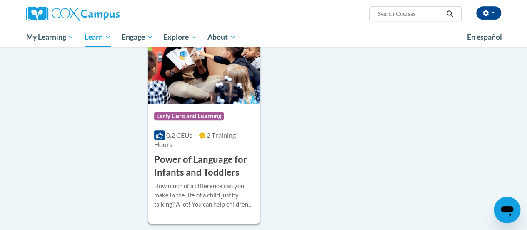
click at [193, 158] on h3 "Power of Language for Infants and Toddlers" at bounding box center [203, 166] width 99 height 26
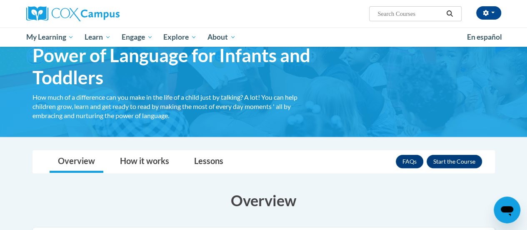
scroll to position [83, 0]
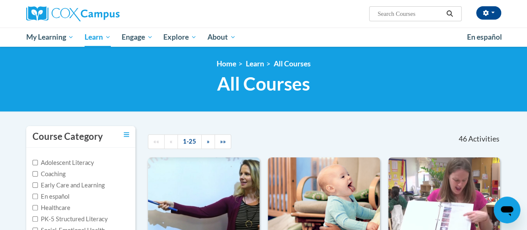
scroll to position [42, 0]
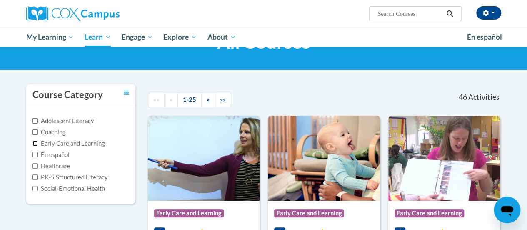
click at [34, 142] on input "Early Care and Learning" at bounding box center [35, 142] width 5 height 5
checkbox input "true"
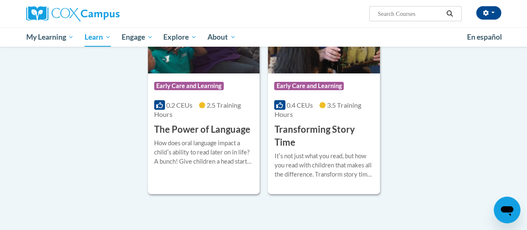
scroll to position [1417, 0]
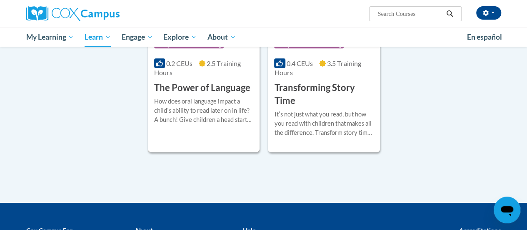
click at [223, 86] on h3 "The Power of Language" at bounding box center [202, 87] width 96 height 13
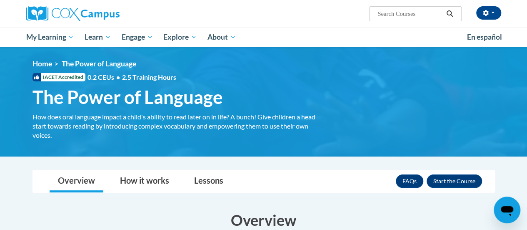
scroll to position [83, 0]
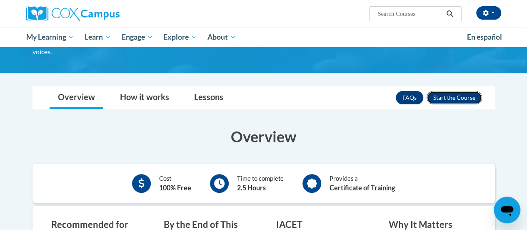
click at [443, 99] on button "Enroll" at bounding box center [454, 97] width 55 height 13
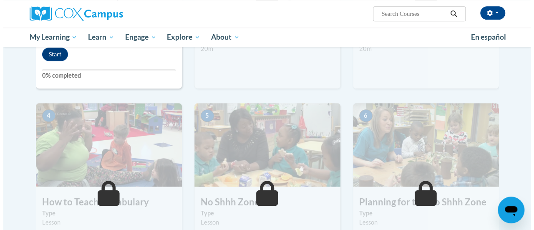
scroll to position [250, 0]
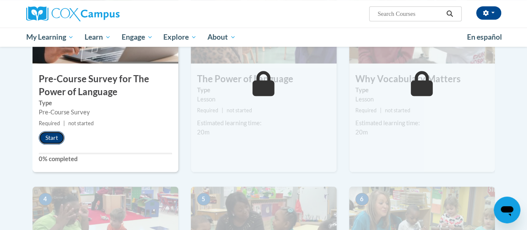
click at [44, 131] on button "Start" at bounding box center [52, 137] width 26 height 13
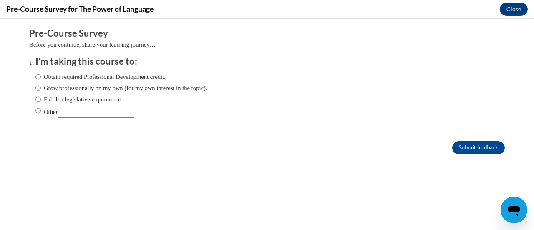
scroll to position [0, 0]
click at [35, 100] on input "Fulfill a legislative requirement." at bounding box center [37, 99] width 5 height 9
radio input "true"
click at [465, 146] on input "Submit feedback" at bounding box center [478, 147] width 53 height 13
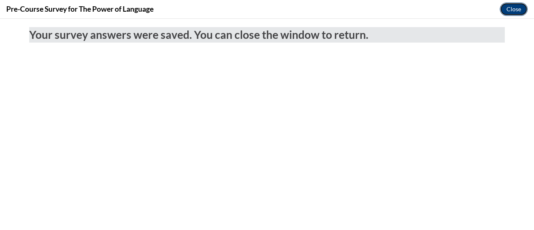
click at [519, 12] on button "Close" at bounding box center [513, 9] width 28 height 13
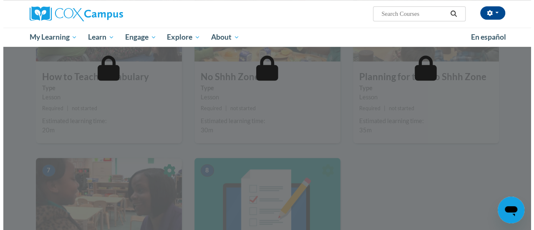
scroll to position [208, 0]
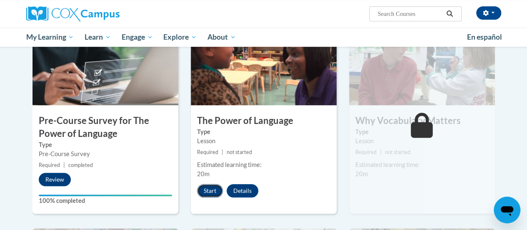
click at [211, 191] on button "Start" at bounding box center [210, 190] width 26 height 13
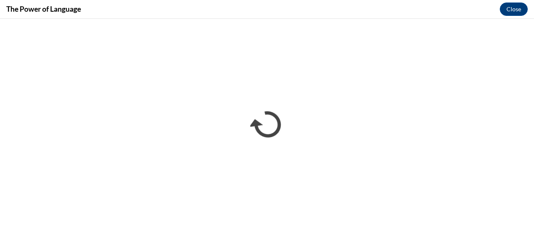
scroll to position [0, 0]
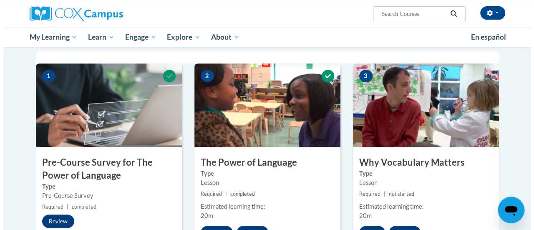
scroll to position [208, 0]
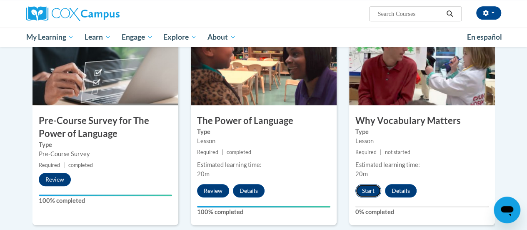
click at [373, 190] on button "Start" at bounding box center [369, 190] width 26 height 13
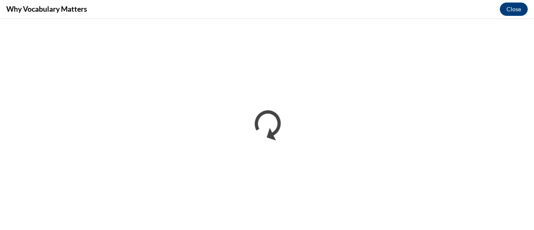
scroll to position [0, 0]
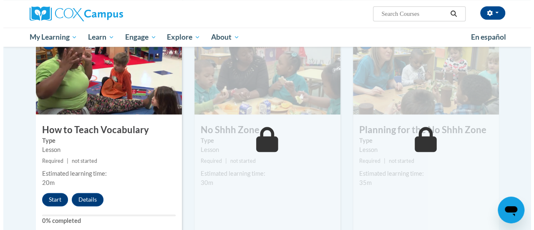
scroll to position [458, 0]
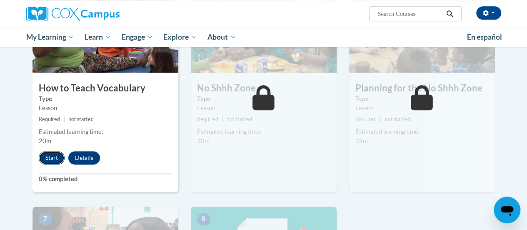
click at [50, 153] on button "Start" at bounding box center [52, 157] width 26 height 13
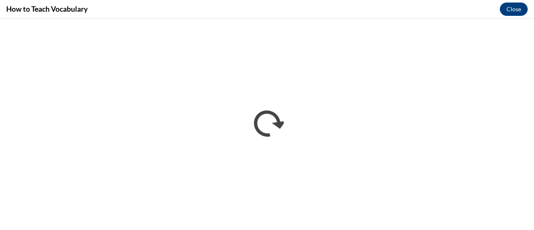
scroll to position [0, 0]
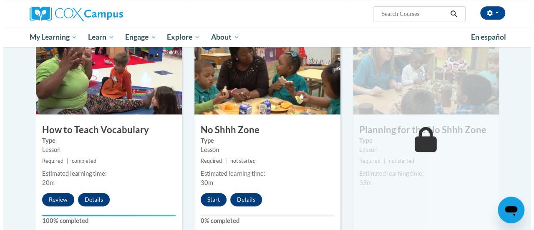
scroll to position [458, 0]
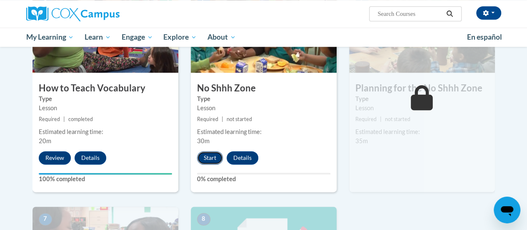
click at [210, 156] on button "Start" at bounding box center [210, 157] width 26 height 13
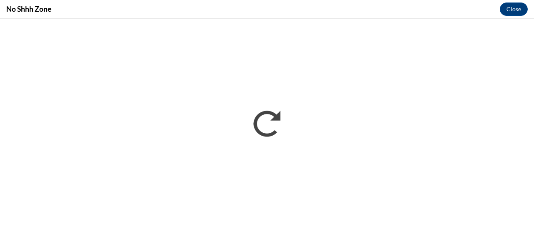
scroll to position [0, 0]
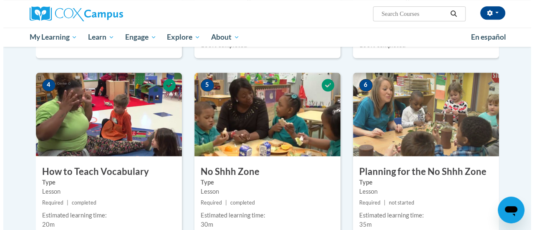
scroll to position [417, 0]
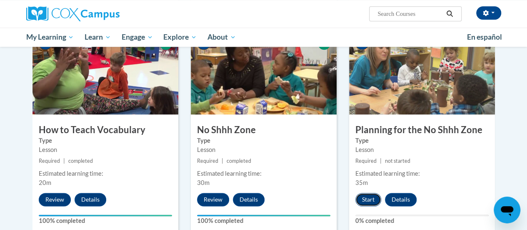
click at [365, 199] on button "Start" at bounding box center [369, 199] width 26 height 13
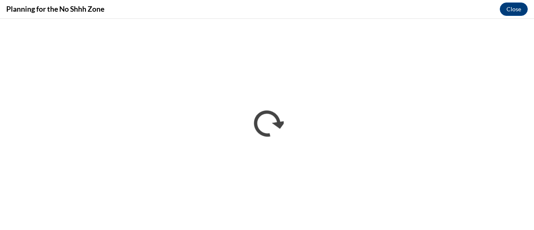
scroll to position [0, 0]
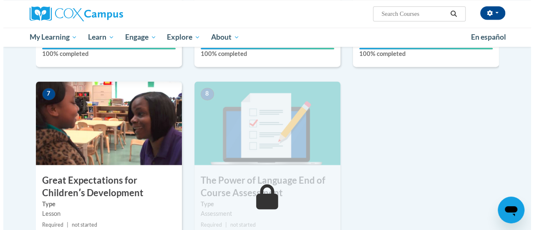
scroll to position [625, 0]
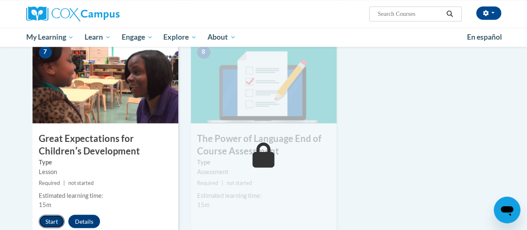
click at [51, 220] on button "Start" at bounding box center [52, 220] width 26 height 13
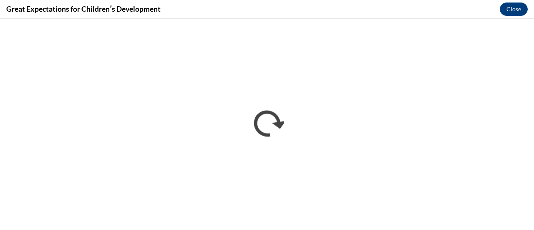
scroll to position [0, 0]
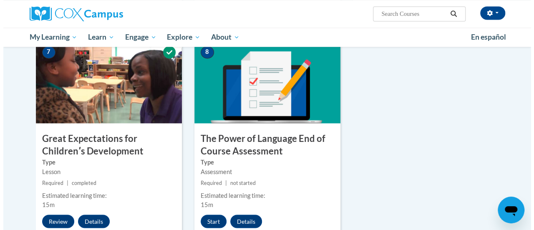
scroll to position [667, 0]
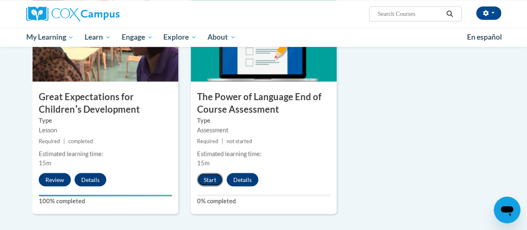
click at [215, 175] on button "Start" at bounding box center [210, 179] width 26 height 13
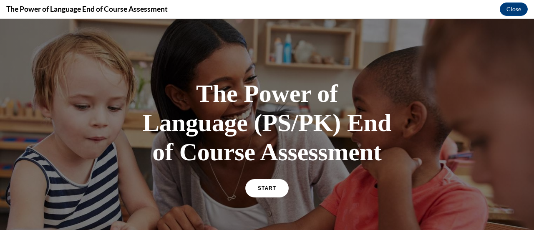
scroll to position [42, 0]
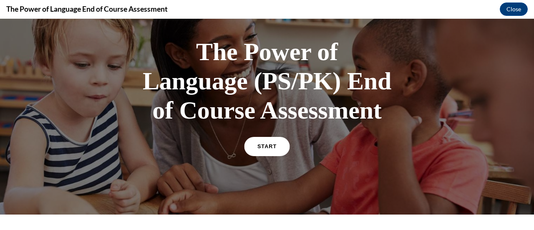
click at [261, 147] on span "START" at bounding box center [266, 146] width 19 height 6
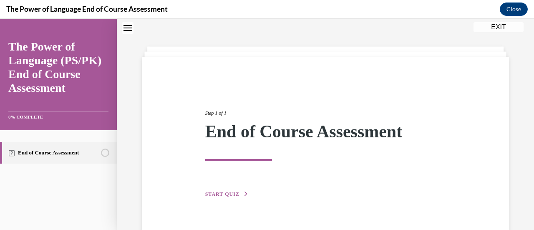
scroll to position [44, 0]
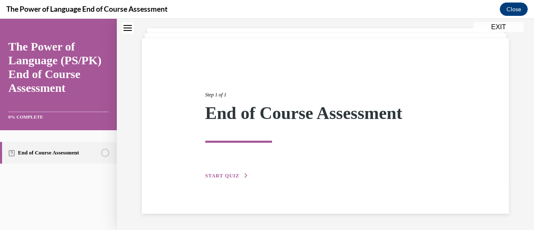
click at [221, 177] on span "START QUIZ" at bounding box center [222, 176] width 34 height 6
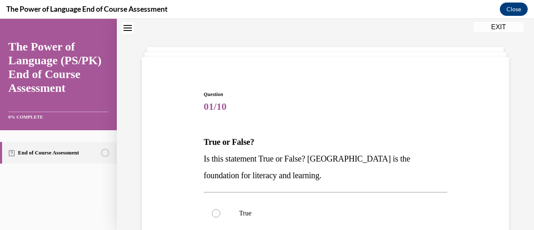
scroll to position [67, 0]
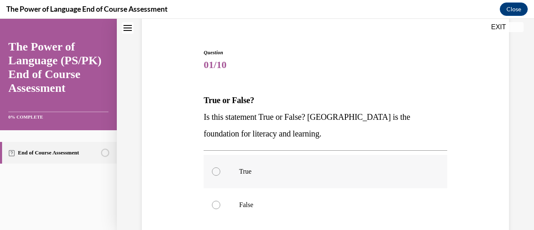
click at [212, 172] on div at bounding box center [216, 171] width 8 height 8
click at [212, 172] on input "True" at bounding box center [216, 171] width 8 height 8
radio input "true"
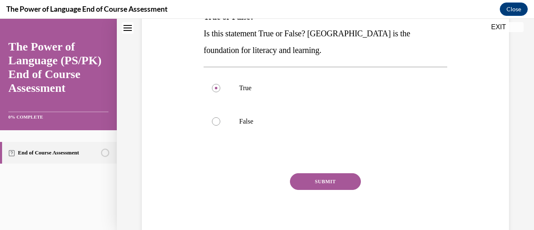
scroll to position [153, 0]
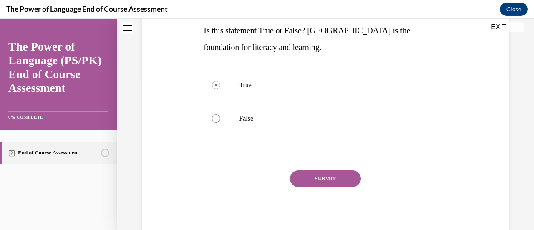
click at [328, 178] on button "SUBMIT" at bounding box center [325, 178] width 71 height 17
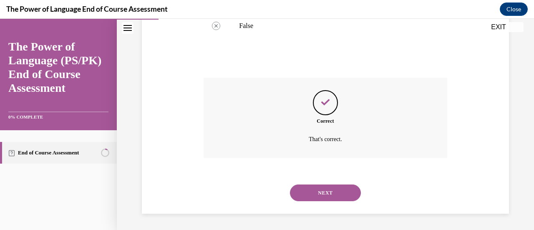
click at [320, 188] on button "NEXT" at bounding box center [325, 192] width 71 height 17
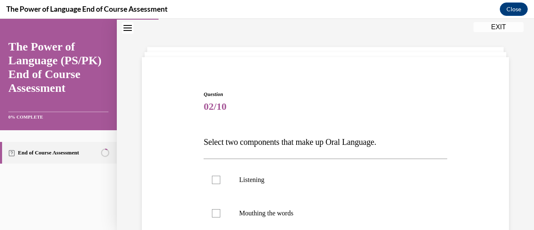
scroll to position [67, 0]
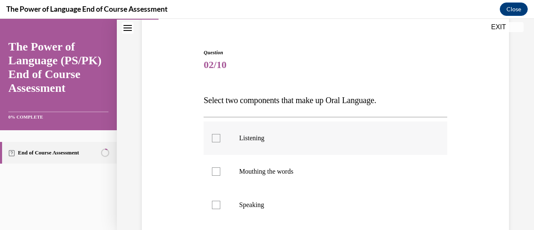
click at [216, 139] on div at bounding box center [216, 138] width 8 height 8
click at [216, 139] on input "Listening" at bounding box center [216, 138] width 8 height 8
checkbox input "true"
click at [217, 203] on div at bounding box center [216, 204] width 8 height 8
click at [217, 203] on input "Speaking" at bounding box center [216, 204] width 8 height 8
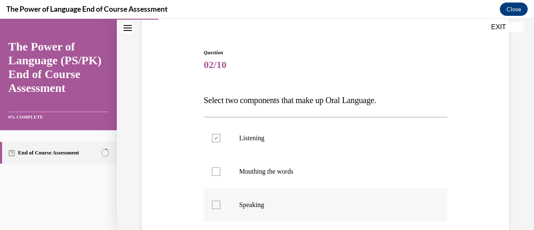
checkbox input "true"
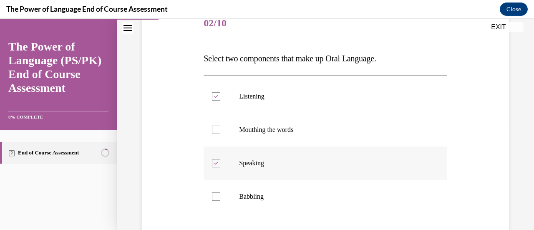
scroll to position [150, 0]
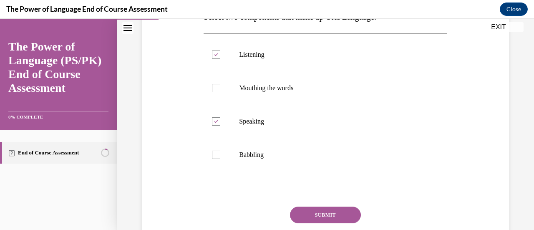
click at [321, 209] on button "SUBMIT" at bounding box center [325, 214] width 71 height 17
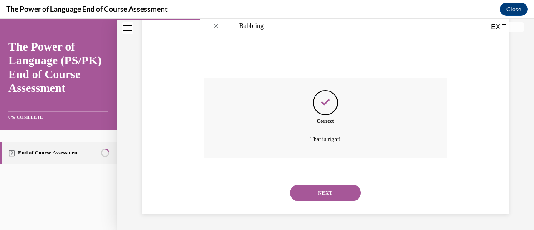
click at [321, 186] on button "NEXT" at bounding box center [325, 192] width 71 height 17
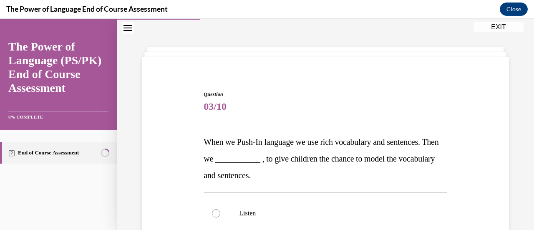
scroll to position [109, 0]
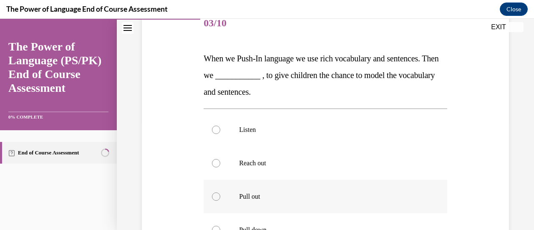
click at [220, 195] on label "Pull out" at bounding box center [324, 196] width 243 height 33
click at [220, 195] on input "Pull out" at bounding box center [216, 196] width 8 height 8
radio input "true"
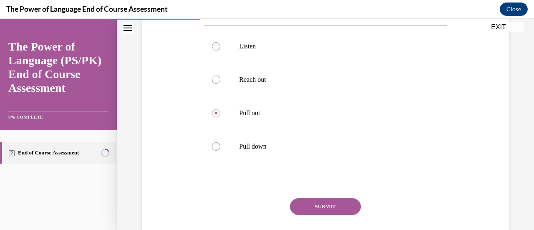
click at [313, 201] on button "SUBMIT" at bounding box center [325, 206] width 71 height 17
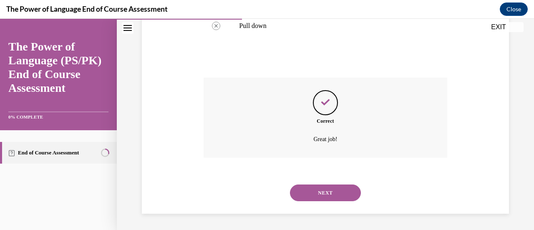
click at [318, 189] on button "NEXT" at bounding box center [325, 192] width 71 height 17
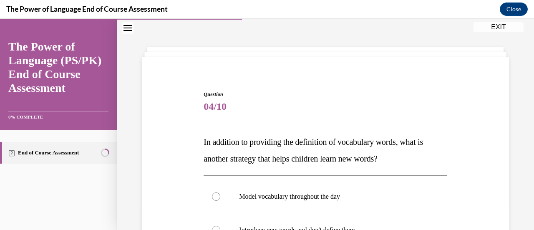
scroll to position [109, 0]
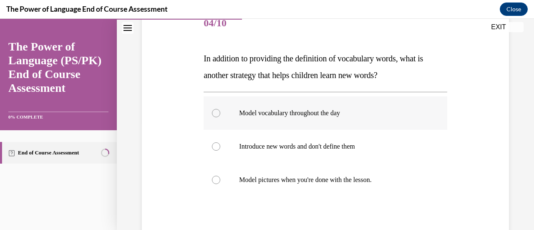
click at [219, 110] on label "Model vocabulary throughout the day" at bounding box center [324, 112] width 243 height 33
click at [219, 110] on input "Model vocabulary throughout the day" at bounding box center [216, 113] width 8 height 8
radio input "true"
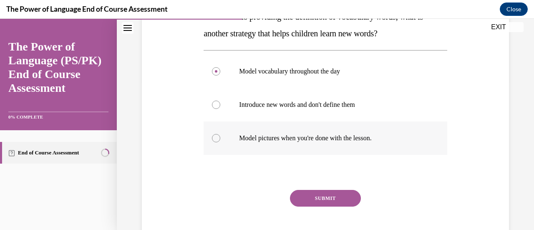
scroll to position [170, 0]
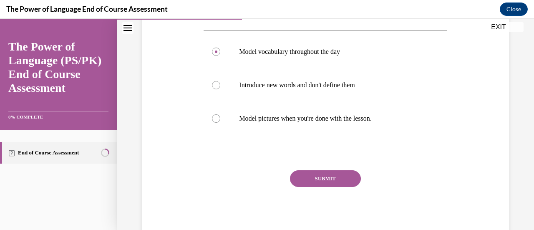
click at [306, 180] on button "SUBMIT" at bounding box center [325, 178] width 71 height 17
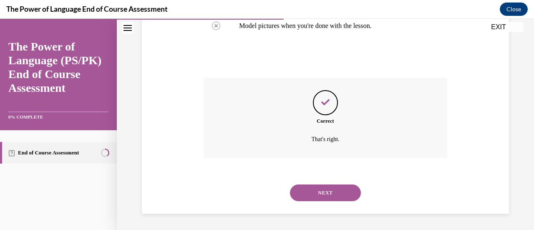
click at [318, 191] on button "NEXT" at bounding box center [325, 192] width 71 height 17
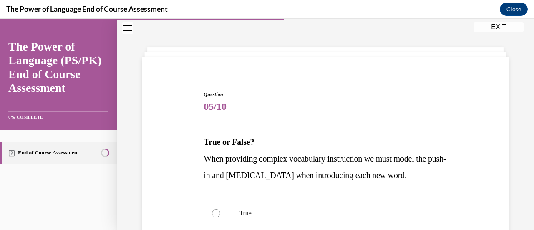
scroll to position [109, 0]
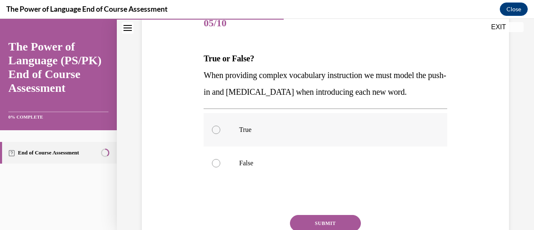
click at [212, 134] on div at bounding box center [216, 129] width 8 height 8
click at [212, 134] on input "True" at bounding box center [216, 129] width 8 height 8
radio input "true"
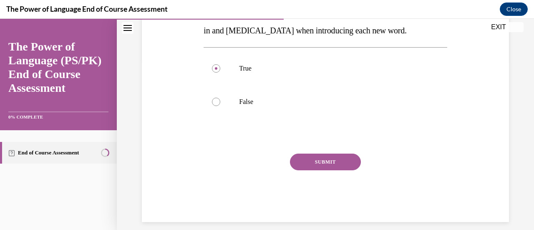
click at [323, 170] on button "SUBMIT" at bounding box center [325, 161] width 71 height 17
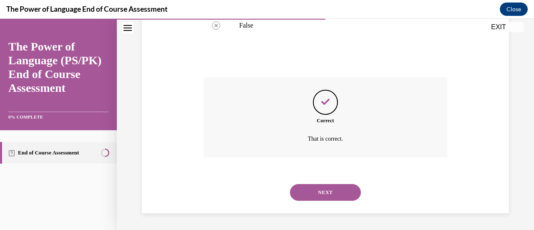
scroll to position [263, 0]
click at [321, 191] on button "NEXT" at bounding box center [325, 192] width 71 height 17
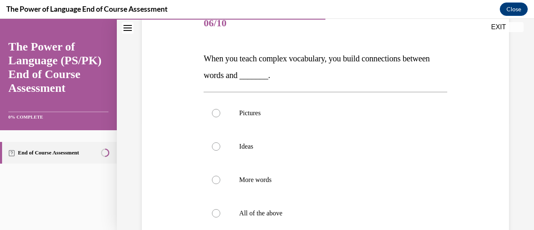
scroll to position [150, 0]
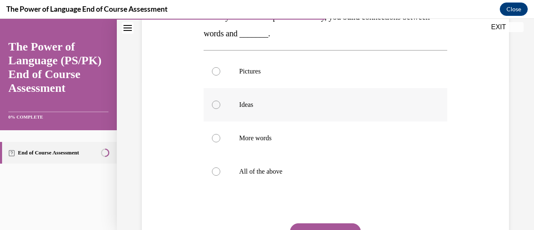
click at [215, 102] on div at bounding box center [216, 104] width 8 height 8
click at [215, 102] on input "Ideas" at bounding box center [216, 104] width 8 height 8
radio input "true"
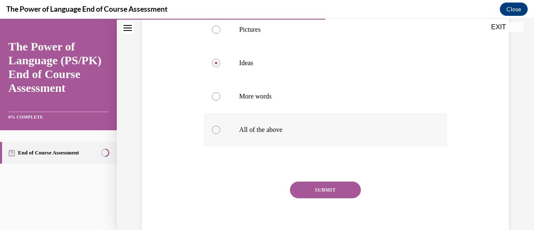
click at [217, 130] on div at bounding box center [216, 129] width 8 height 8
click at [217, 130] on input "All of the above" at bounding box center [216, 129] width 8 height 8
radio input "true"
click at [293, 190] on button "SUBMIT" at bounding box center [325, 189] width 71 height 17
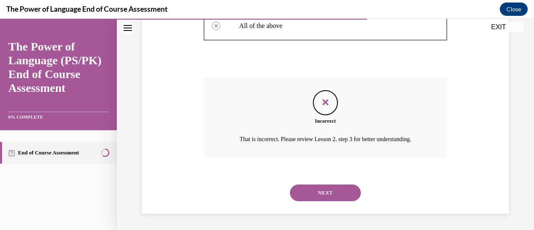
click at [324, 195] on button "NEXT" at bounding box center [325, 192] width 71 height 17
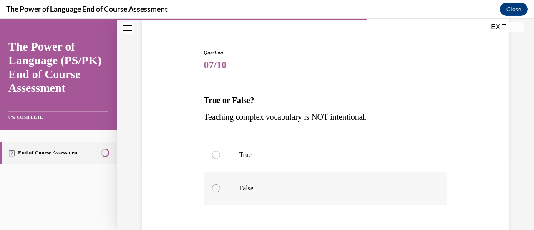
scroll to position [109, 0]
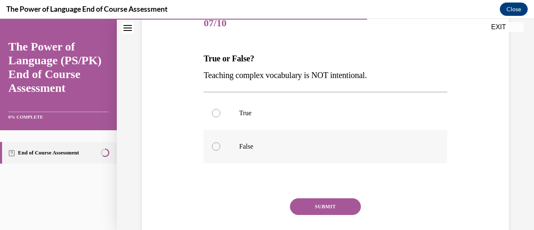
click at [213, 150] on div at bounding box center [216, 146] width 8 height 8
click at [213, 150] on input "False" at bounding box center [216, 146] width 8 height 8
radio input "true"
click at [316, 201] on button "SUBMIT" at bounding box center [325, 206] width 71 height 17
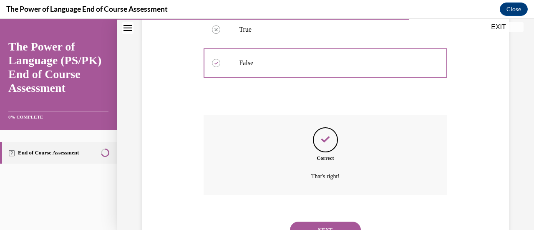
scroll to position [229, 0]
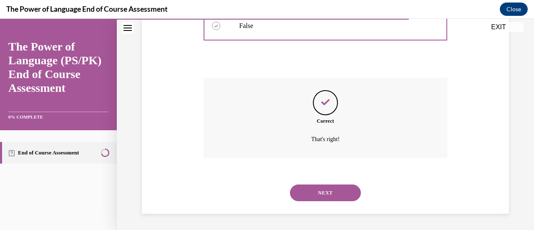
click at [318, 202] on div "NEXT" at bounding box center [324, 192] width 243 height 33
click at [320, 195] on button "NEXT" at bounding box center [325, 192] width 71 height 17
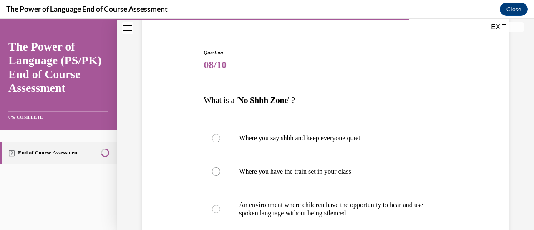
scroll to position [109, 0]
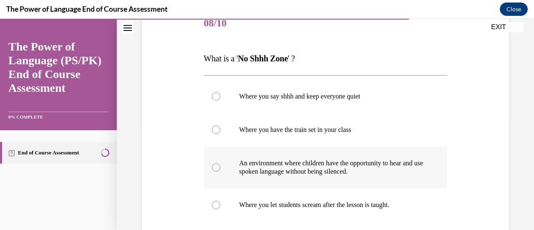
click at [219, 169] on label "An environment where children have the opportunity to hear and use spoken langu…" at bounding box center [324, 167] width 243 height 42
click at [219, 169] on input "An environment where children have the opportunity to hear and use spoken langu…" at bounding box center [216, 167] width 8 height 8
radio input "true"
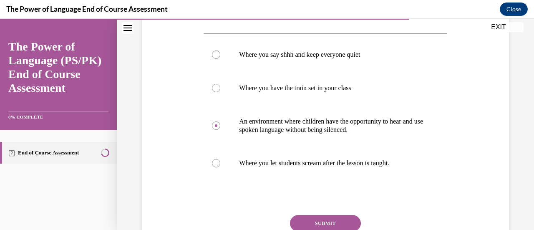
click at [302, 222] on button "SUBMIT" at bounding box center [325, 223] width 71 height 17
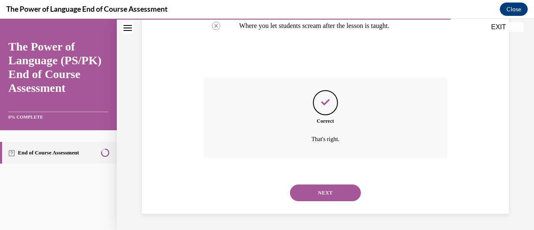
click at [316, 195] on button "NEXT" at bounding box center [325, 192] width 71 height 17
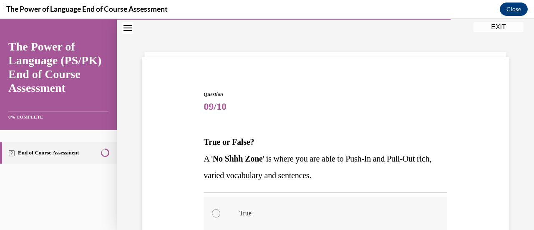
scroll to position [67, 0]
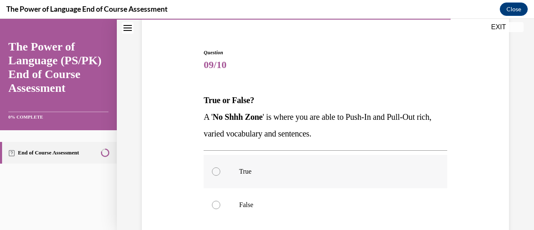
click at [216, 172] on div at bounding box center [216, 171] width 8 height 8
click at [216, 172] on input "True" at bounding box center [216, 171] width 8 height 8
radio input "true"
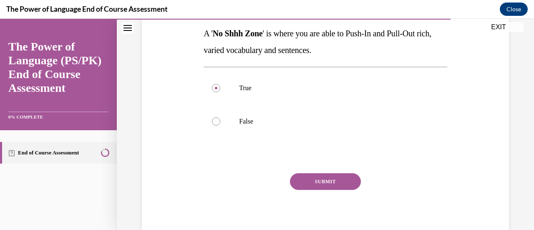
click at [302, 176] on button "SUBMIT" at bounding box center [325, 181] width 71 height 17
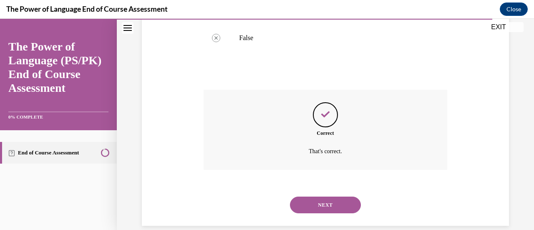
scroll to position [246, 0]
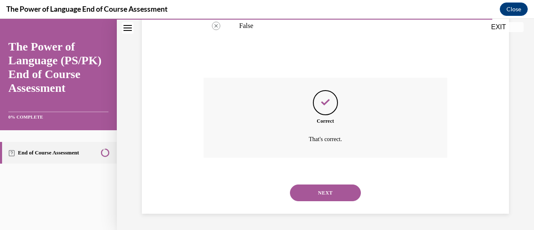
click at [306, 191] on button "NEXT" at bounding box center [325, 192] width 71 height 17
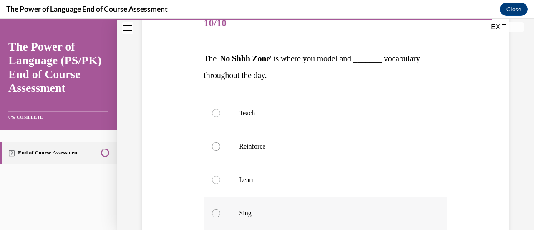
scroll to position [150, 0]
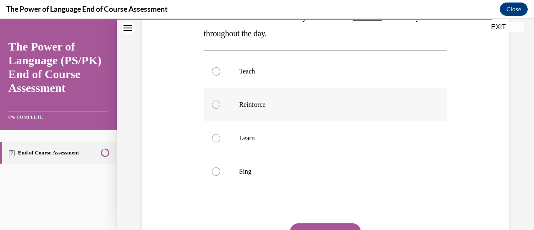
click at [214, 106] on div at bounding box center [216, 104] width 8 height 8
click at [214, 106] on input "Reinforce" at bounding box center [216, 104] width 8 height 8
radio input "true"
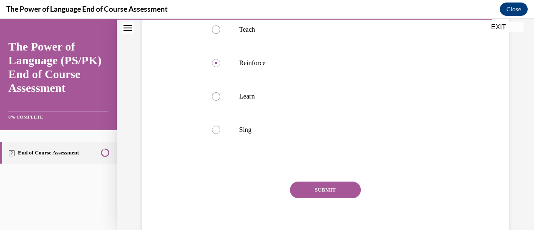
click at [298, 183] on button "SUBMIT" at bounding box center [325, 189] width 71 height 17
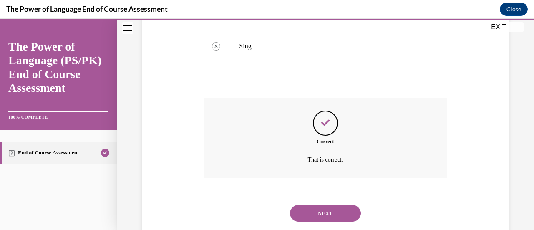
click at [317, 211] on button "NEXT" at bounding box center [325, 213] width 71 height 17
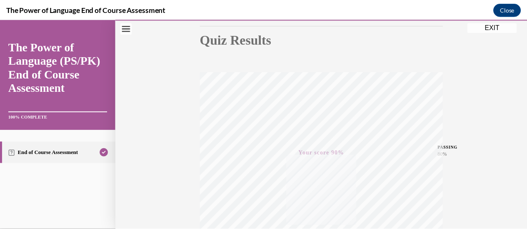
scroll to position [49, 0]
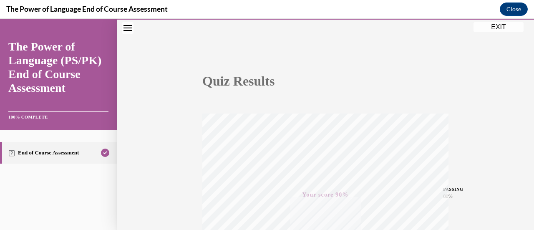
click at [506, 25] on button "EXIT" at bounding box center [498, 27] width 50 height 10
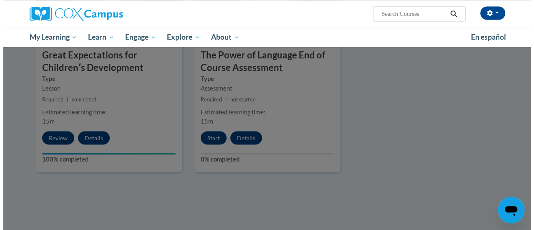
scroll to position [750, 0]
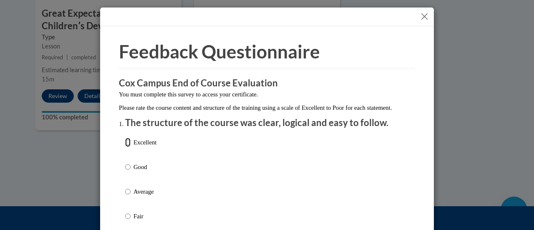
drag, startPoint x: 125, startPoint y: 149, endPoint x: 132, endPoint y: 149, distance: 6.3
click at [125, 147] on input "Excellent" at bounding box center [127, 142] width 5 height 9
radio input "true"
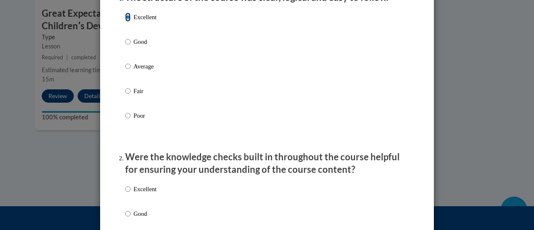
scroll to position [167, 0]
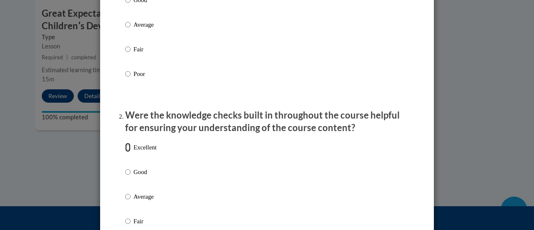
click at [125, 152] on input "Excellent" at bounding box center [127, 147] width 5 height 9
radio input "true"
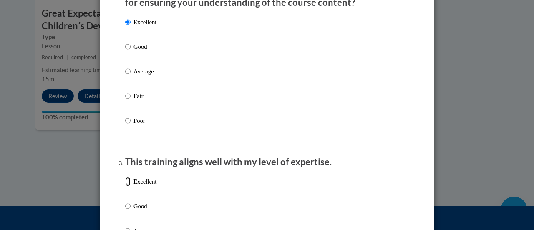
click at [125, 186] on input "Excellent" at bounding box center [127, 181] width 5 height 9
radio input "true"
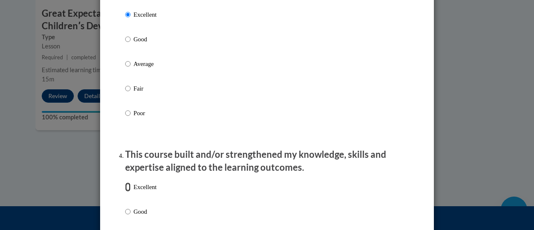
click at [125, 191] on input "Excellent" at bounding box center [127, 186] width 5 height 9
radio input "true"
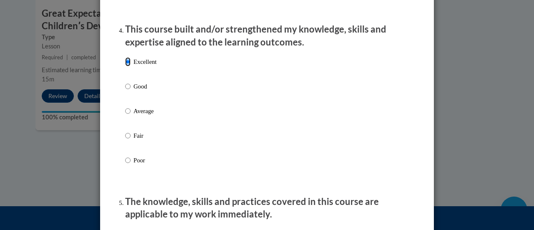
scroll to position [667, 0]
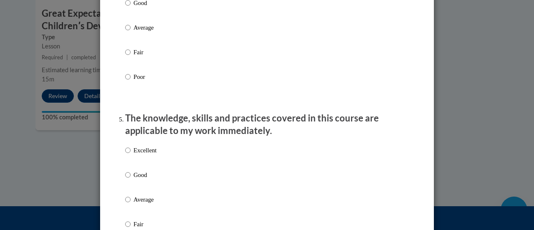
click at [125, 167] on label "Excellent" at bounding box center [140, 156] width 31 height 23
click at [125, 155] on input "Excellent" at bounding box center [127, 149] width 5 height 9
radio input "true"
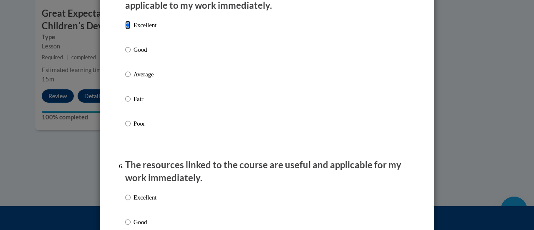
scroll to position [834, 0]
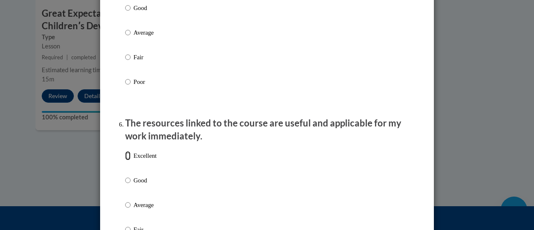
click at [126, 160] on input "Excellent" at bounding box center [127, 155] width 5 height 9
radio input "true"
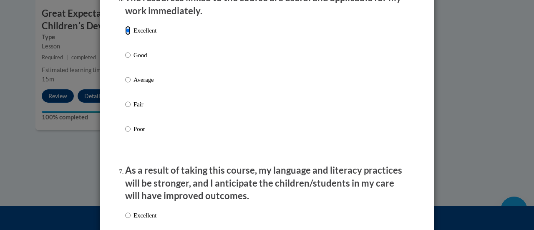
scroll to position [1000, 0]
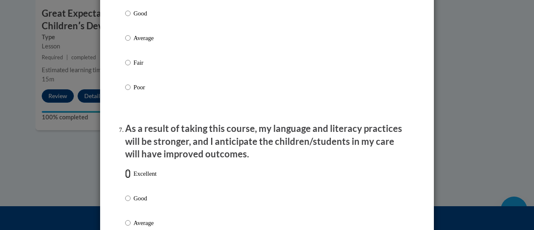
click at [125, 178] on input "Excellent" at bounding box center [127, 173] width 5 height 9
radio input "true"
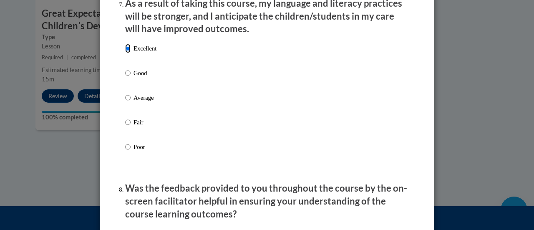
scroll to position [1167, 0]
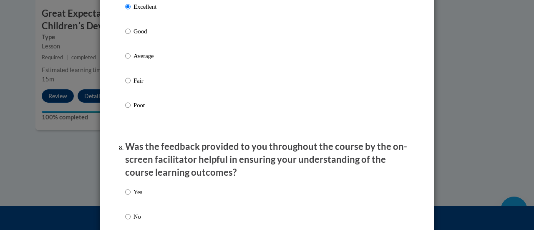
click at [133, 195] on p "Yes" at bounding box center [137, 191] width 9 height 9
click at [130, 195] on input "Yes" at bounding box center [127, 191] width 5 height 9
radio input "true"
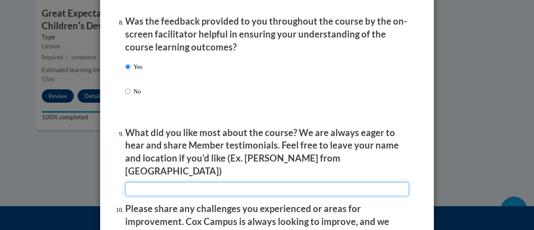
click at [150, 182] on input "textbox" at bounding box center [266, 189] width 283 height 14
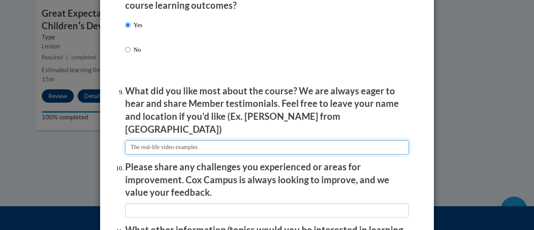
scroll to position [1375, 0]
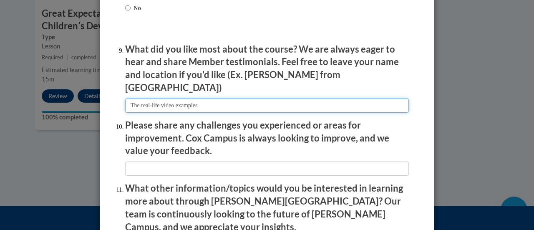
type input "The real-life video examples"
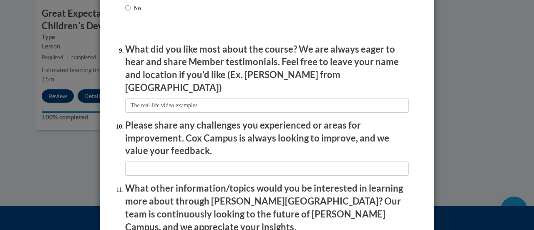
click at [164, 150] on p "Please share any challenges you experienced or areas for improvement. Cox Campu…" at bounding box center [266, 138] width 283 height 38
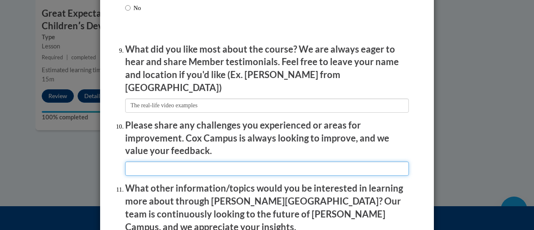
click at [160, 161] on input "textbox" at bounding box center [266, 168] width 283 height 14
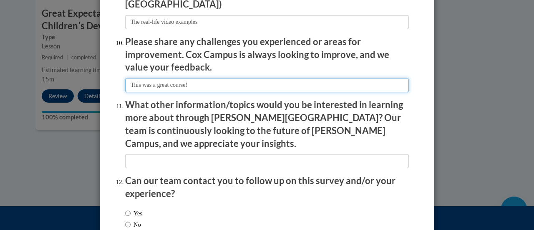
type input "This was a great course!"
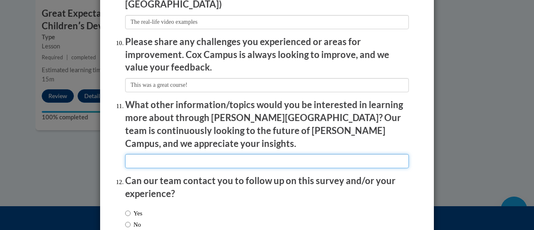
click at [179, 154] on input "textbox" at bounding box center [266, 161] width 283 height 14
click at [168, 154] on input "textbox" at bounding box center [266, 161] width 283 height 14
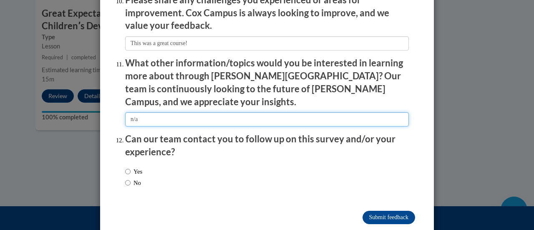
type input "n/a"
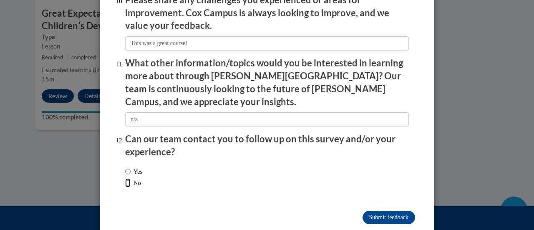
click at [125, 178] on input "No" at bounding box center [127, 182] width 5 height 9
radio input "true"
click at [385, 210] on input "Submit feedback" at bounding box center [388, 216] width 53 height 13
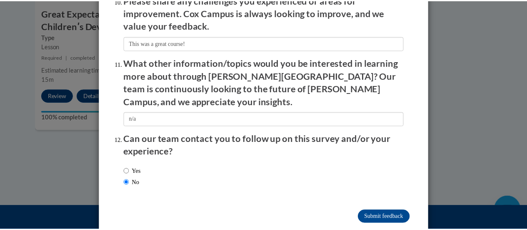
scroll to position [0, 0]
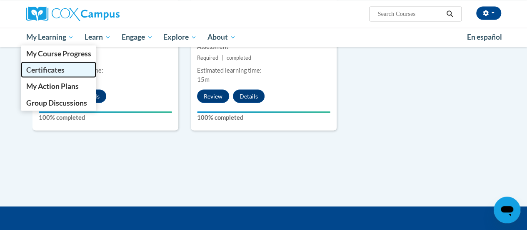
click at [37, 69] on span "Certificates" at bounding box center [45, 69] width 38 height 9
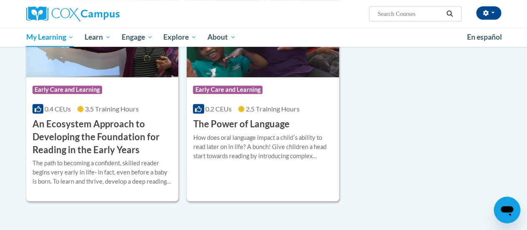
scroll to position [125, 0]
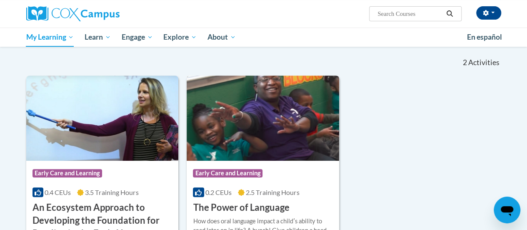
click at [220, 135] on img at bounding box center [263, 117] width 153 height 85
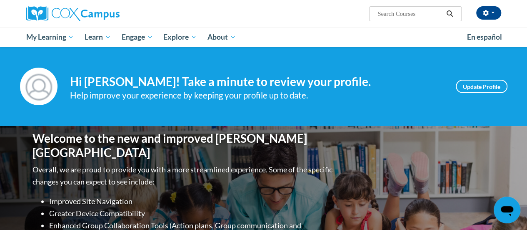
click at [433, 6] on div "[PERSON_NAME] ([GEOGRAPHIC_DATA]/New_York UTC-04:00) My Profile Inbox My Transc…" at bounding box center [345, 10] width 325 height 21
click at [425, 10] on input "Search..." at bounding box center [410, 14] width 67 height 10
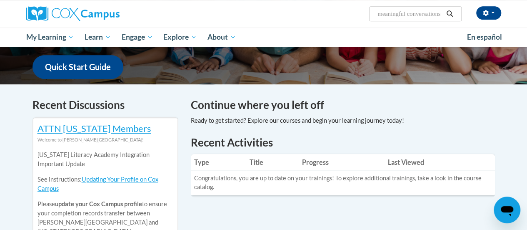
scroll to position [0, 3]
type input "meaningful conversations"
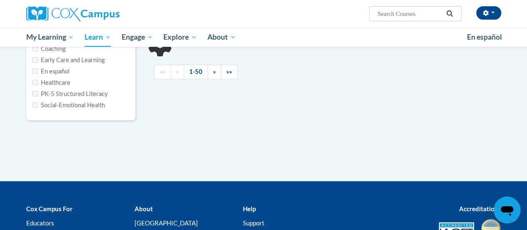
type input "meaningful conversations"
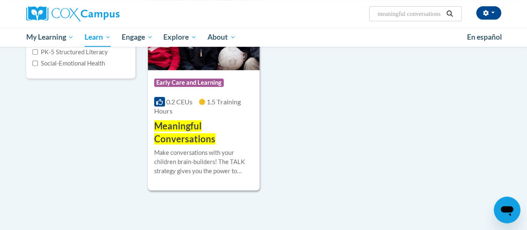
scroll to position [125, 0]
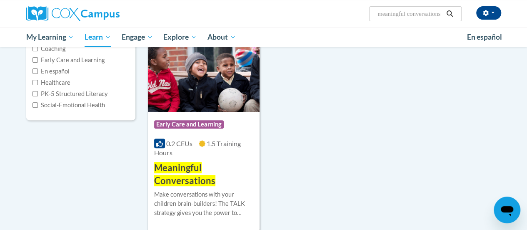
click at [216, 97] on img at bounding box center [204, 69] width 112 height 85
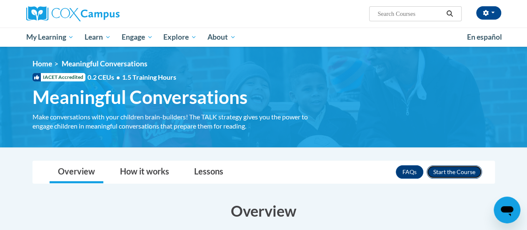
click at [446, 171] on button "Enroll" at bounding box center [454, 171] width 55 height 13
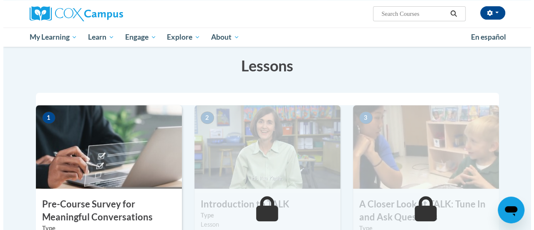
scroll to position [208, 0]
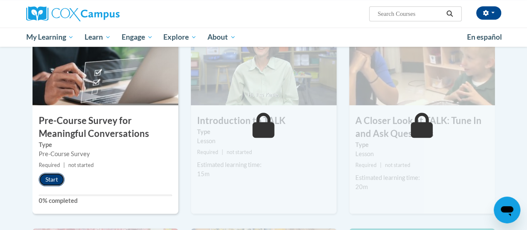
click at [40, 177] on button "Start" at bounding box center [52, 179] width 26 height 13
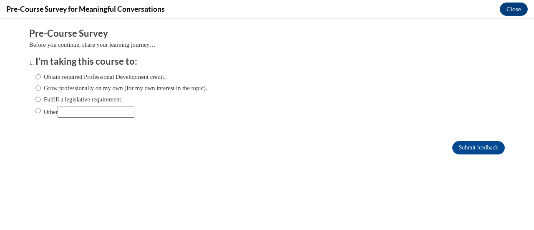
scroll to position [0, 0]
click at [35, 99] on input "Fulfill a legislative requirement." at bounding box center [37, 99] width 5 height 9
radio input "true"
click at [477, 150] on input "Submit feedback" at bounding box center [478, 147] width 53 height 13
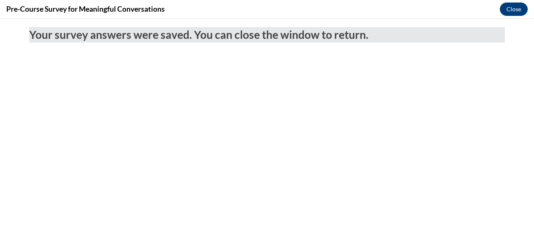
click at [525, 3] on div "Pre-Course Survey for Meaningful Conversations Close" at bounding box center [267, 9] width 534 height 19
click at [520, 9] on button "Close" at bounding box center [513, 9] width 28 height 13
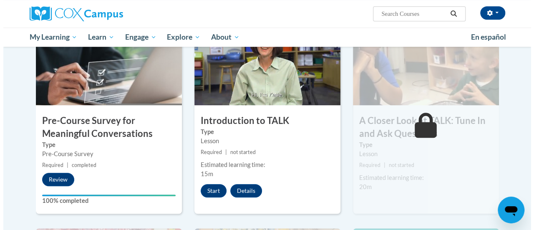
scroll to position [250, 0]
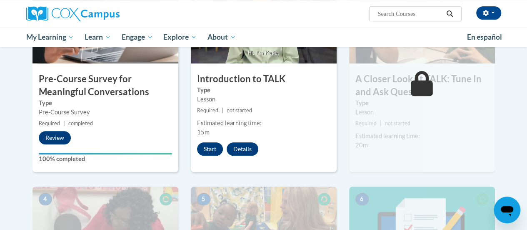
click at [196, 151] on div "Start Details Feedback" at bounding box center [230, 148] width 78 height 13
click at [208, 147] on button "Start" at bounding box center [210, 148] width 26 height 13
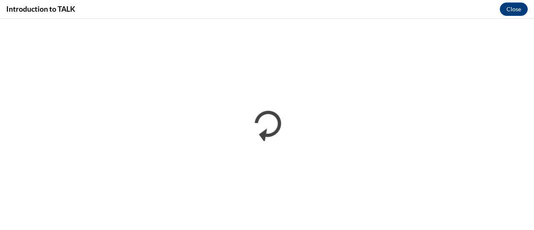
scroll to position [0, 0]
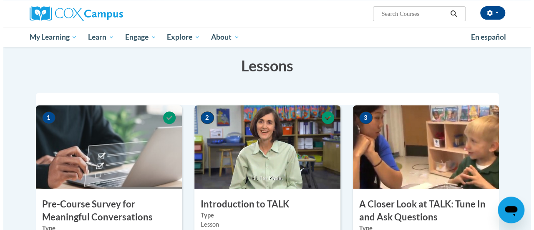
scroll to position [208, 0]
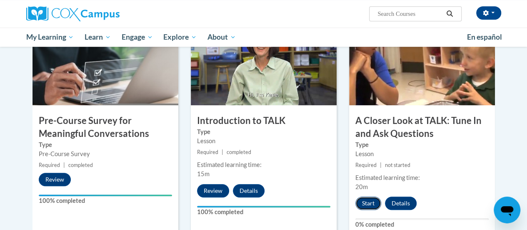
click at [365, 202] on button "Start" at bounding box center [369, 202] width 26 height 13
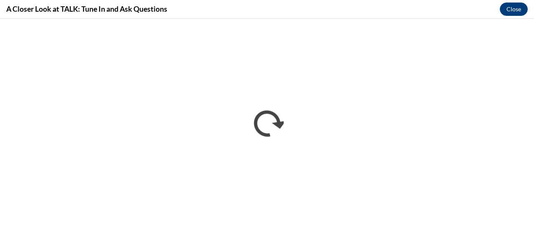
scroll to position [0, 0]
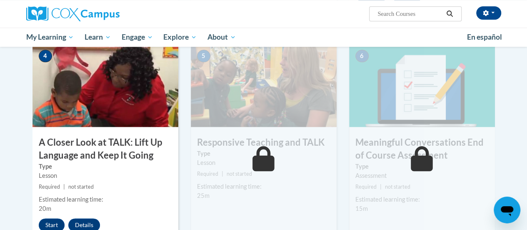
scroll to position [458, 0]
